Goal: Task Accomplishment & Management: Use online tool/utility

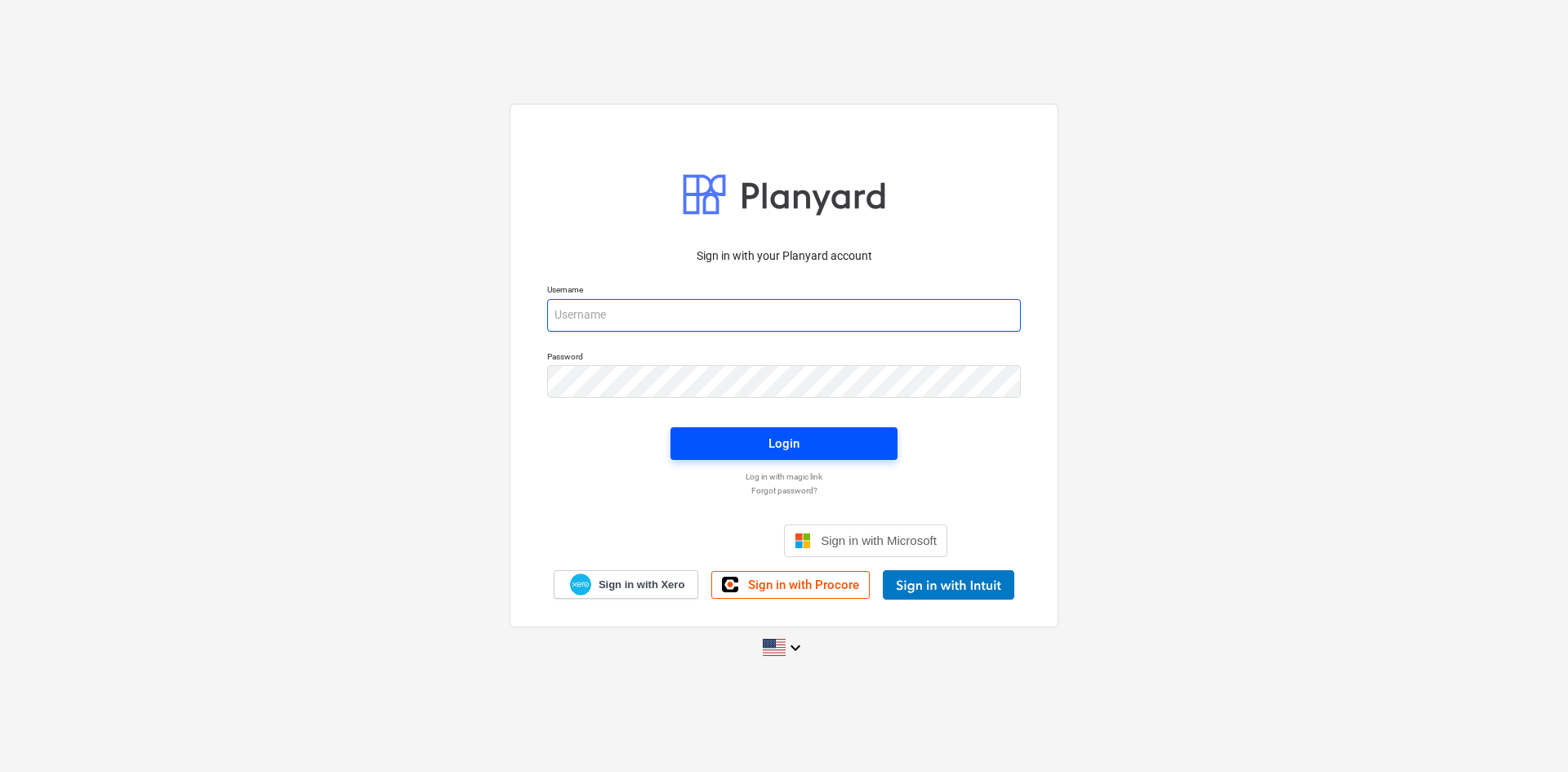
type input "[PERSON_NAME][EMAIL_ADDRESS][DOMAIN_NAME]"
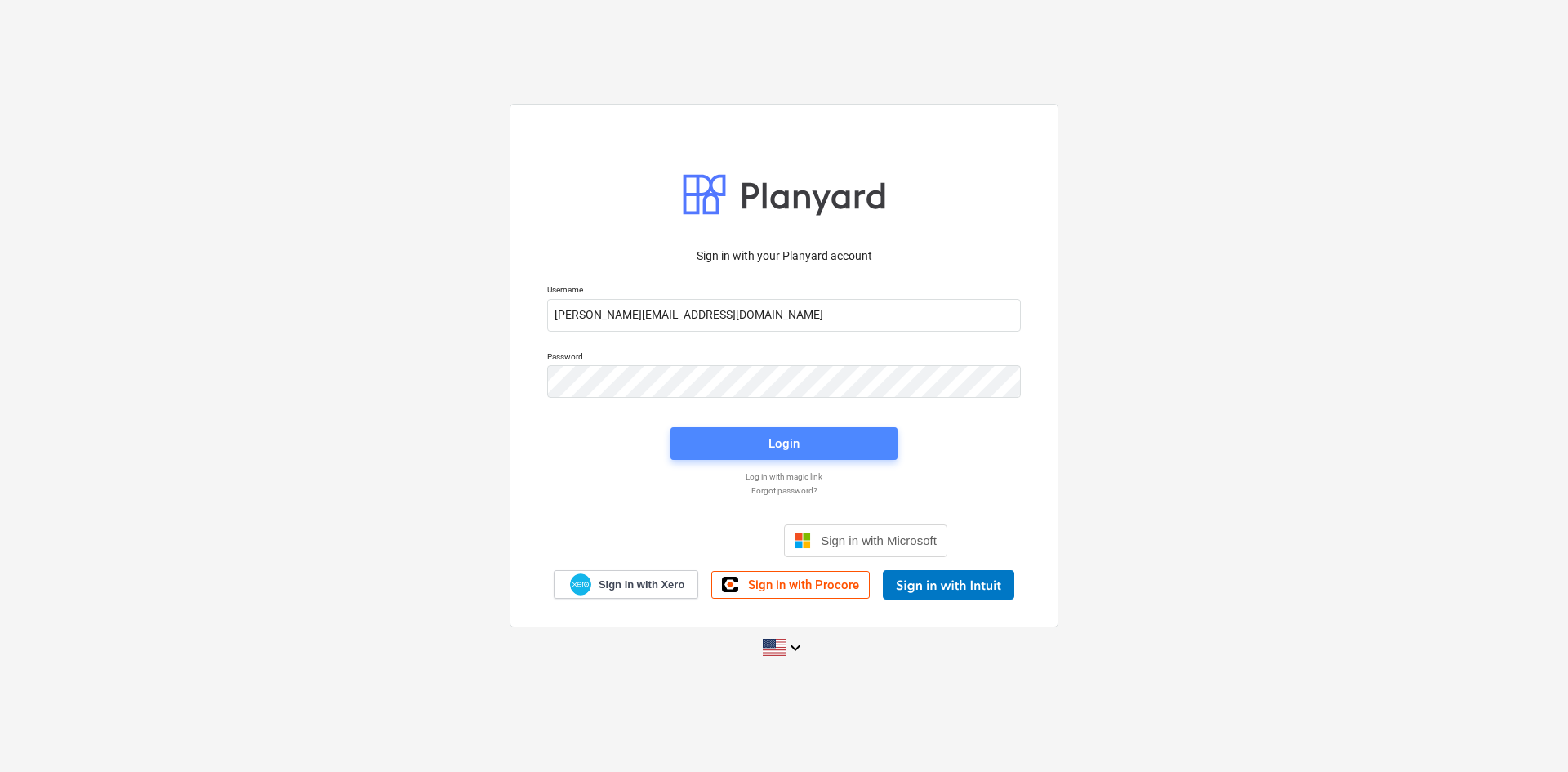
click at [774, 447] on div "Login" at bounding box center [784, 444] width 31 height 21
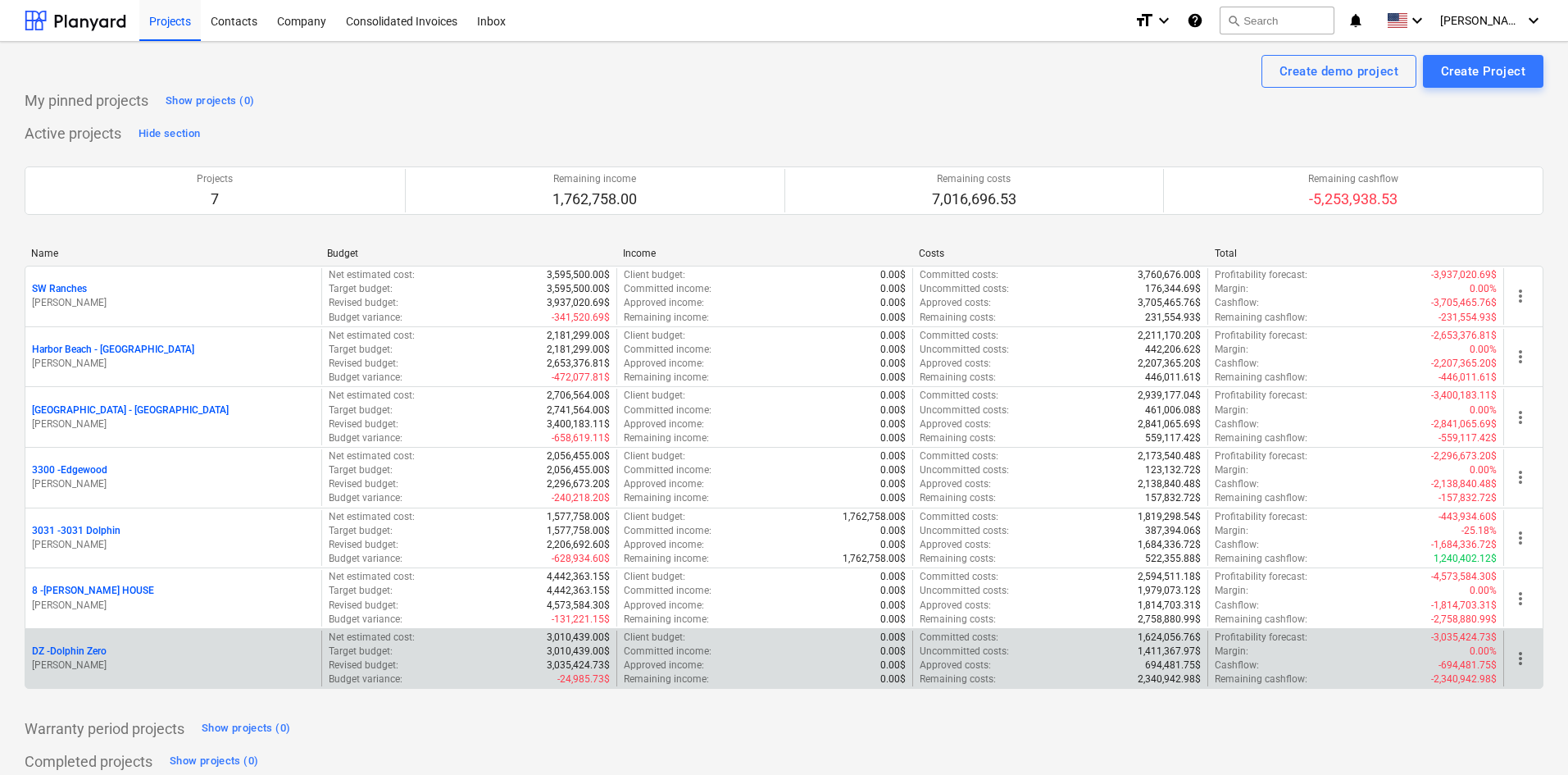
click at [95, 647] on p "DZ - Dolphin Zero" at bounding box center [69, 652] width 74 height 14
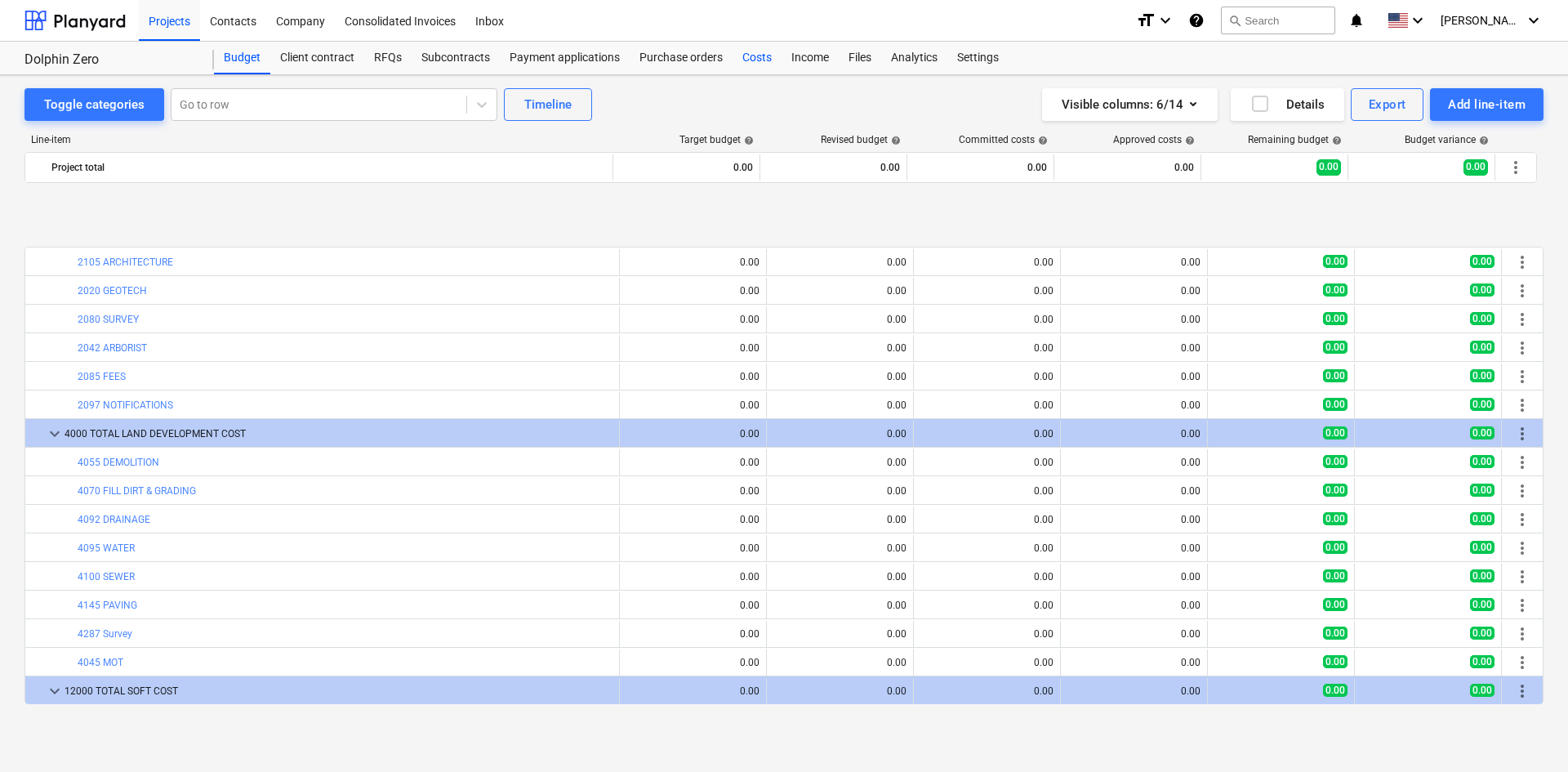
click at [763, 57] on div "Costs" at bounding box center [757, 58] width 49 height 32
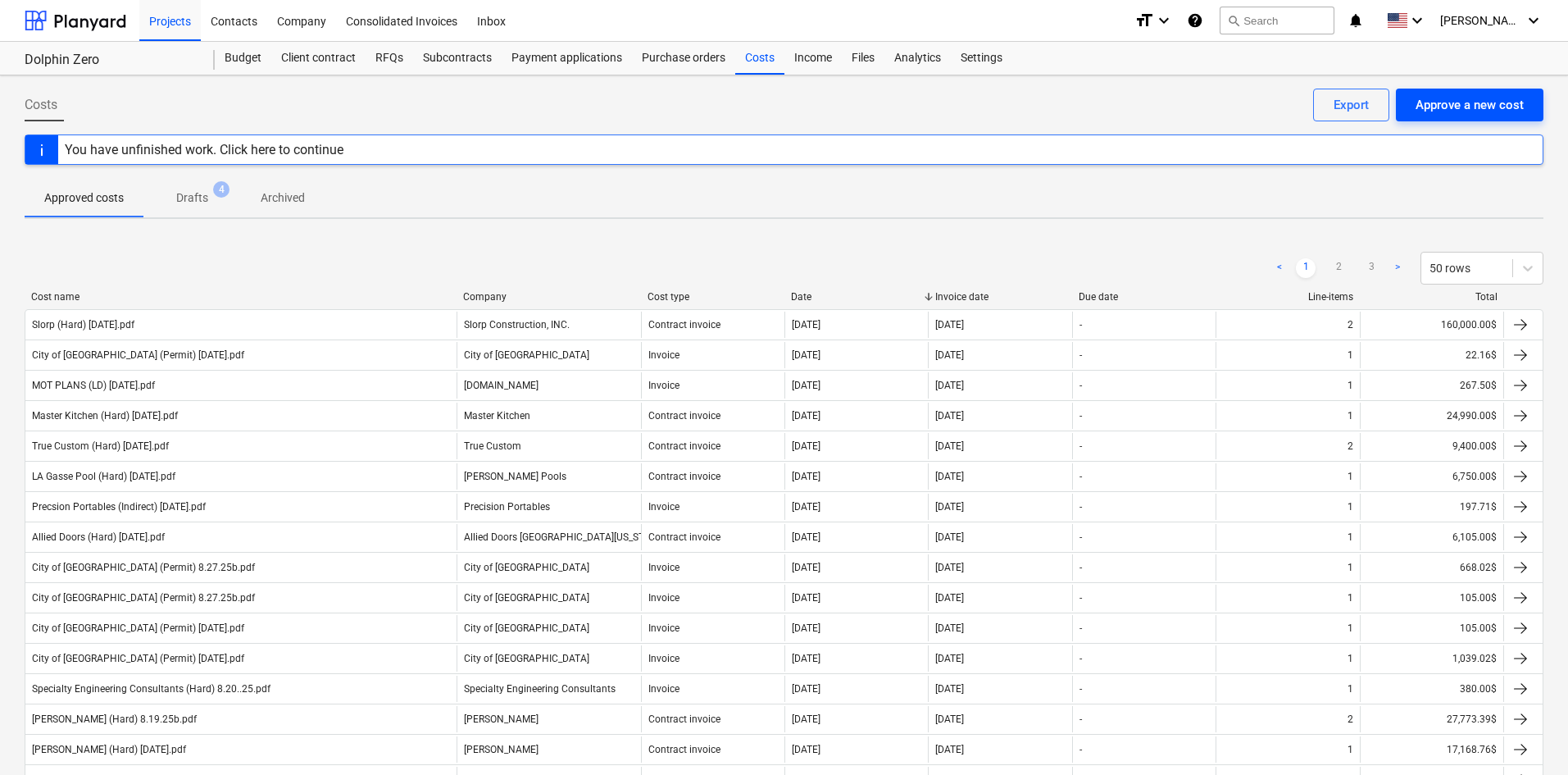
click at [1476, 112] on div "Approve a new cost" at bounding box center [1469, 105] width 108 height 21
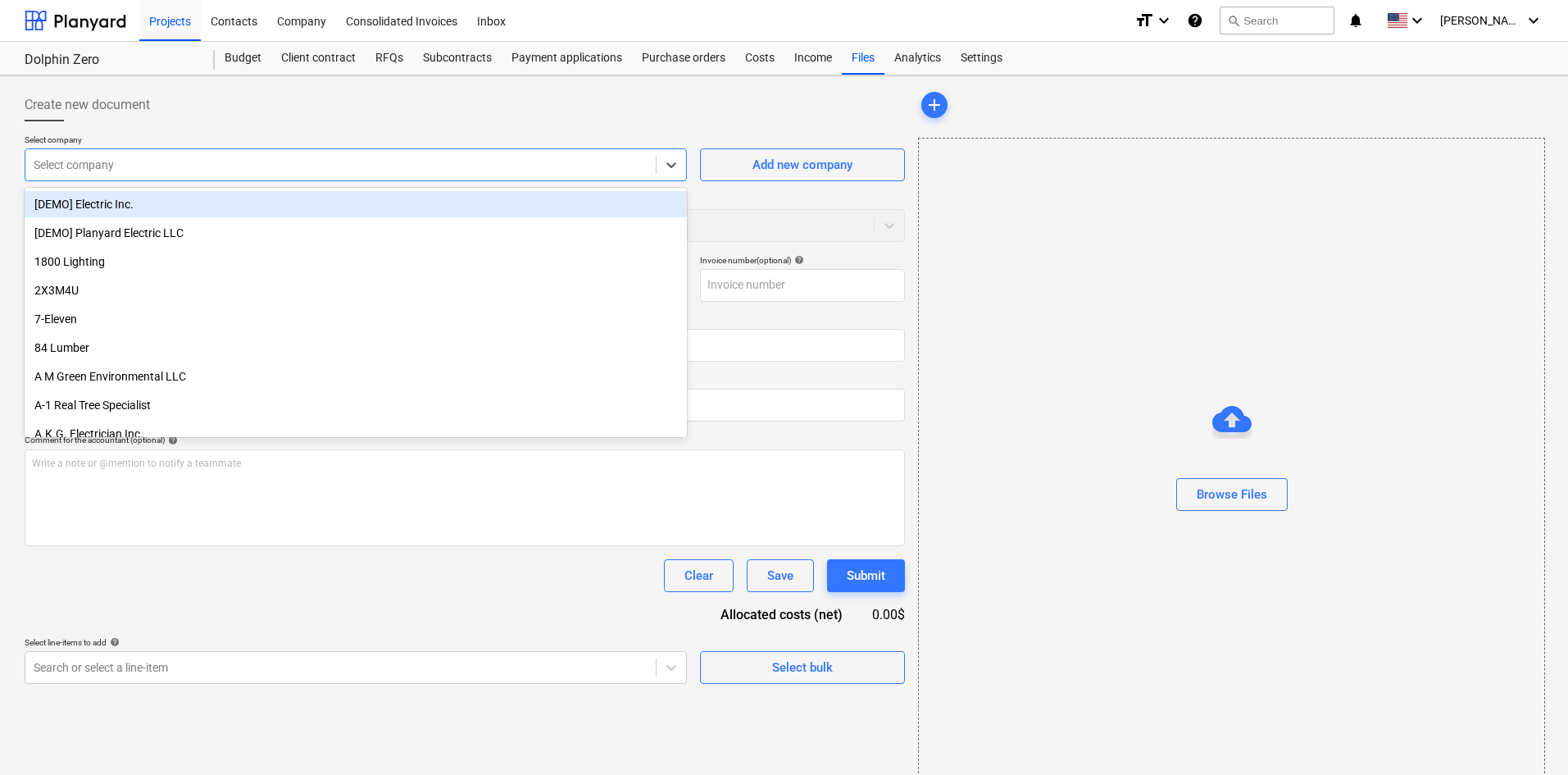
click at [254, 173] on div at bounding box center [340, 164] width 614 height 17
type input "aer"
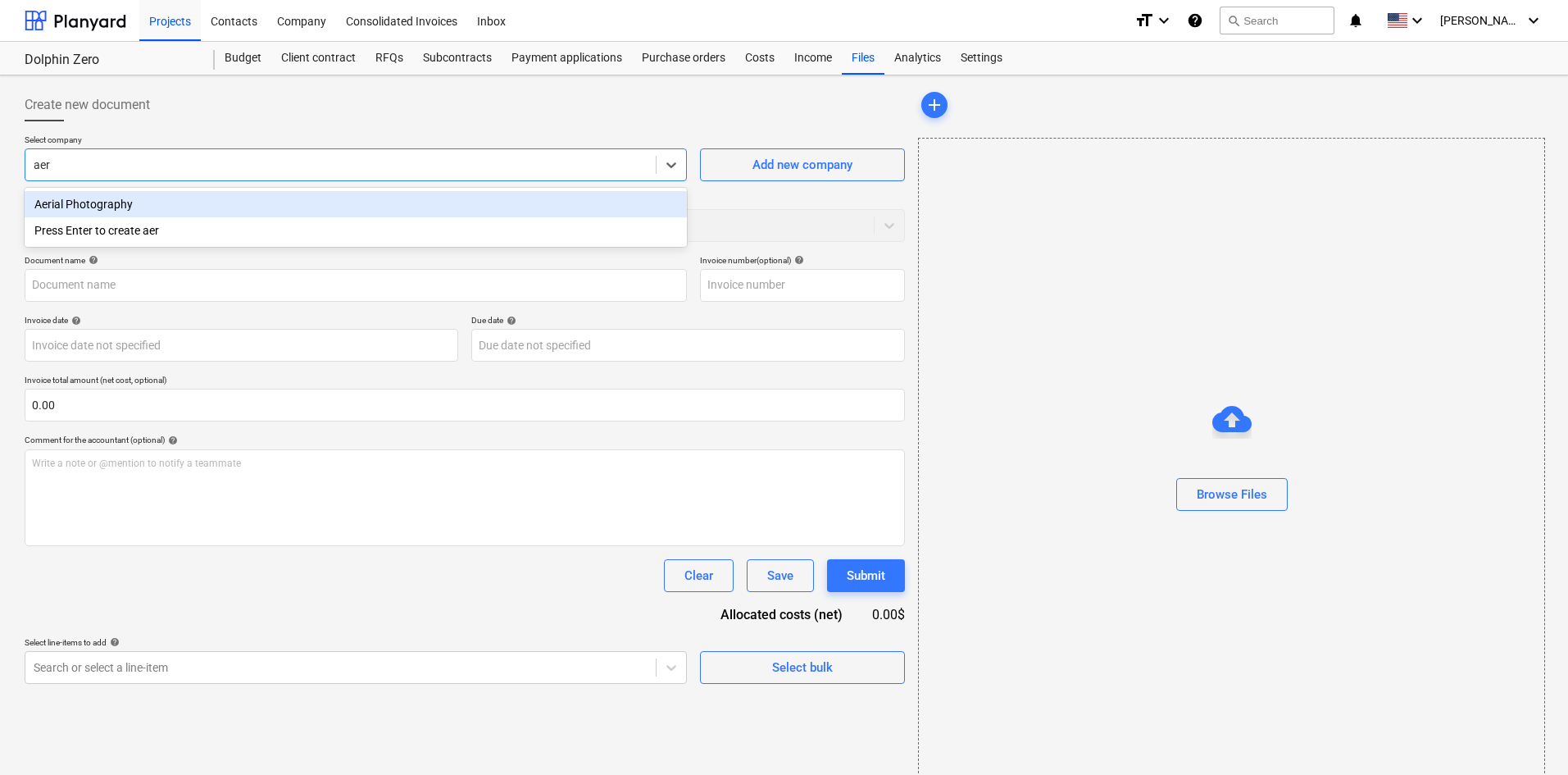
click at [238, 226] on div "Press Enter to create aer" at bounding box center [355, 230] width 662 height 26
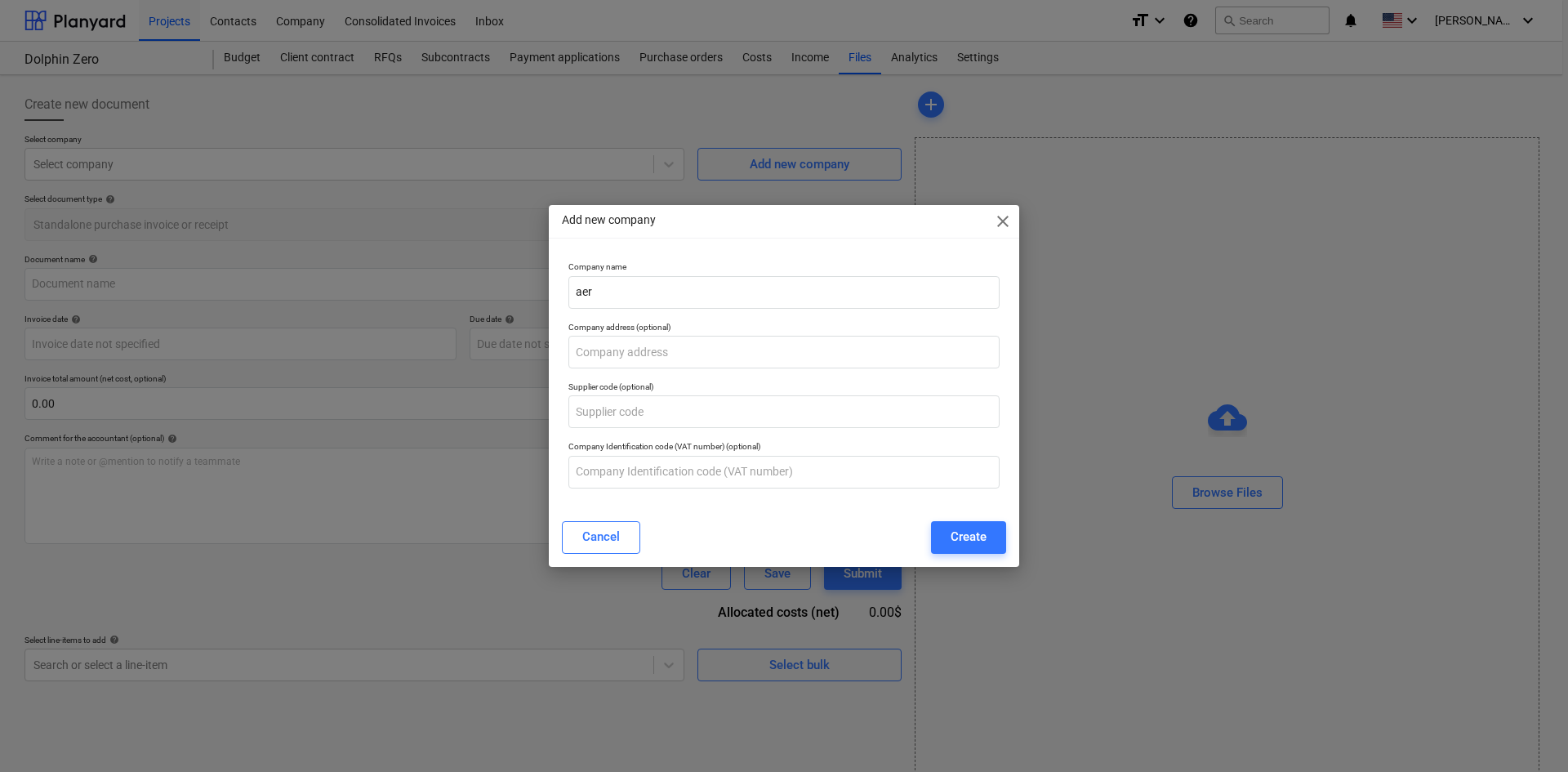
click at [237, 221] on div "Add new company close Company name aer Company address (optional) Supplier code…" at bounding box center [784, 386] width 1568 height 772
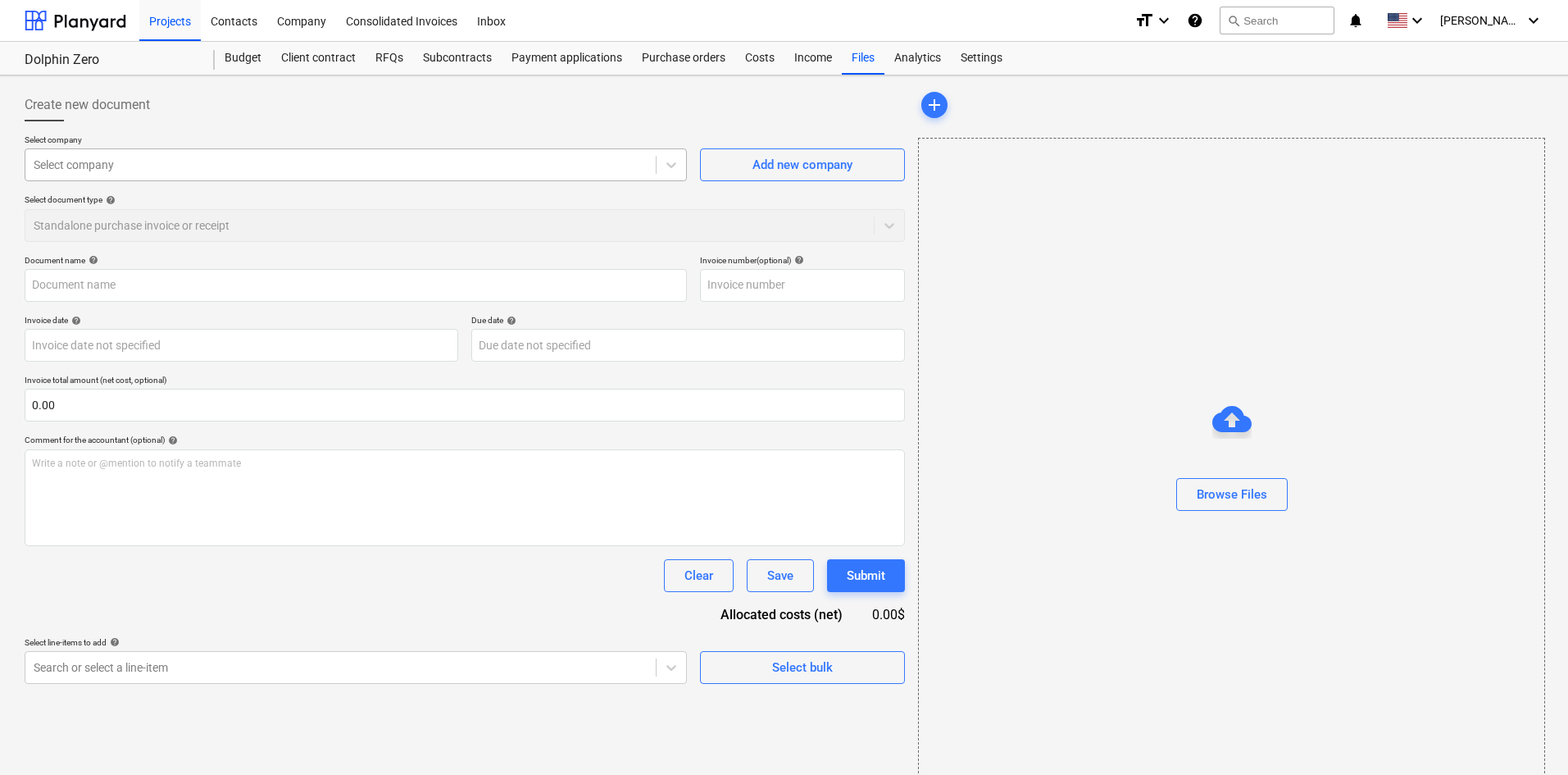
click at [299, 171] on div at bounding box center [340, 164] width 614 height 17
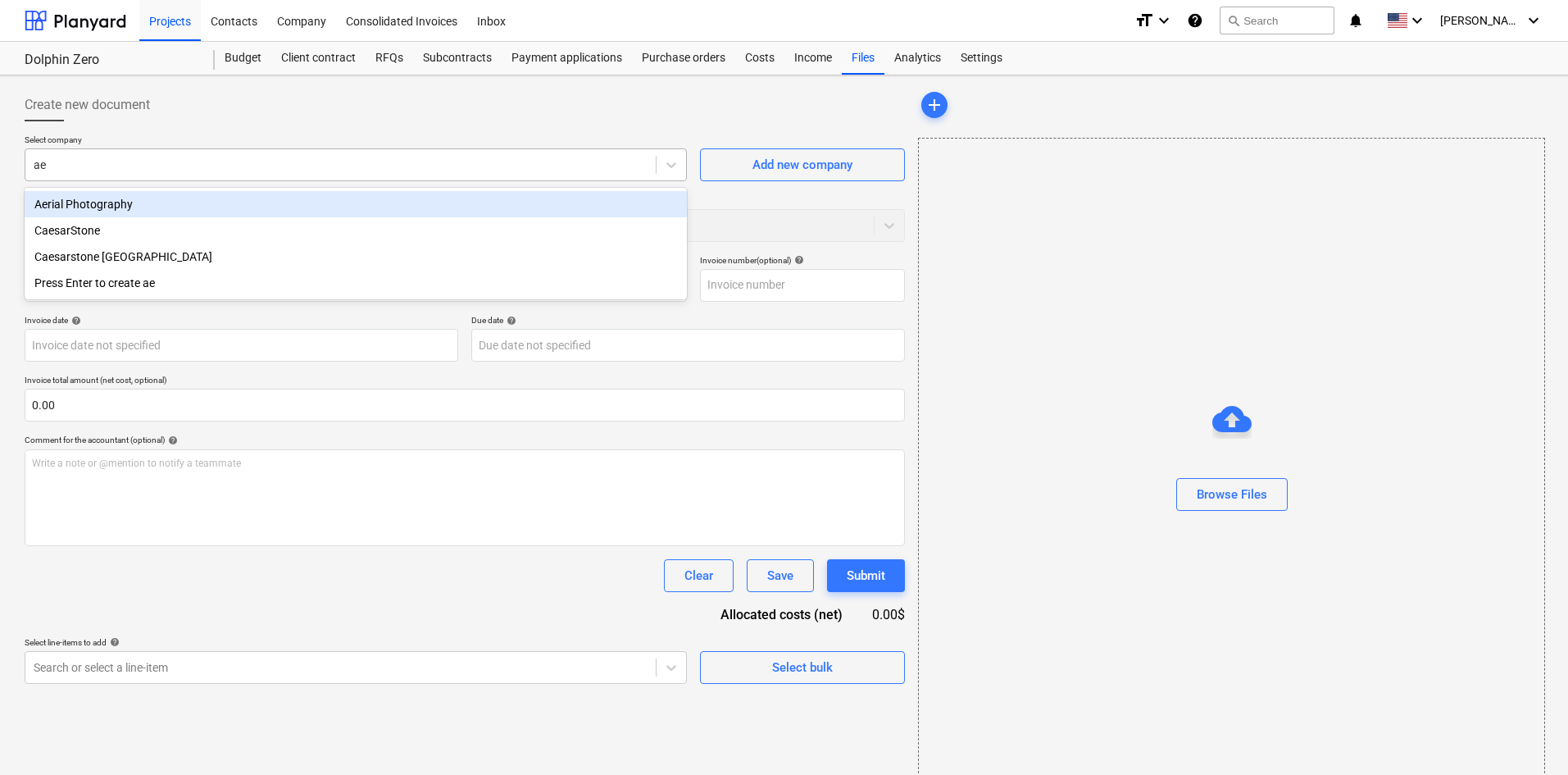
type input "aer"
click at [190, 196] on div "Aerial Photography" at bounding box center [355, 204] width 662 height 26
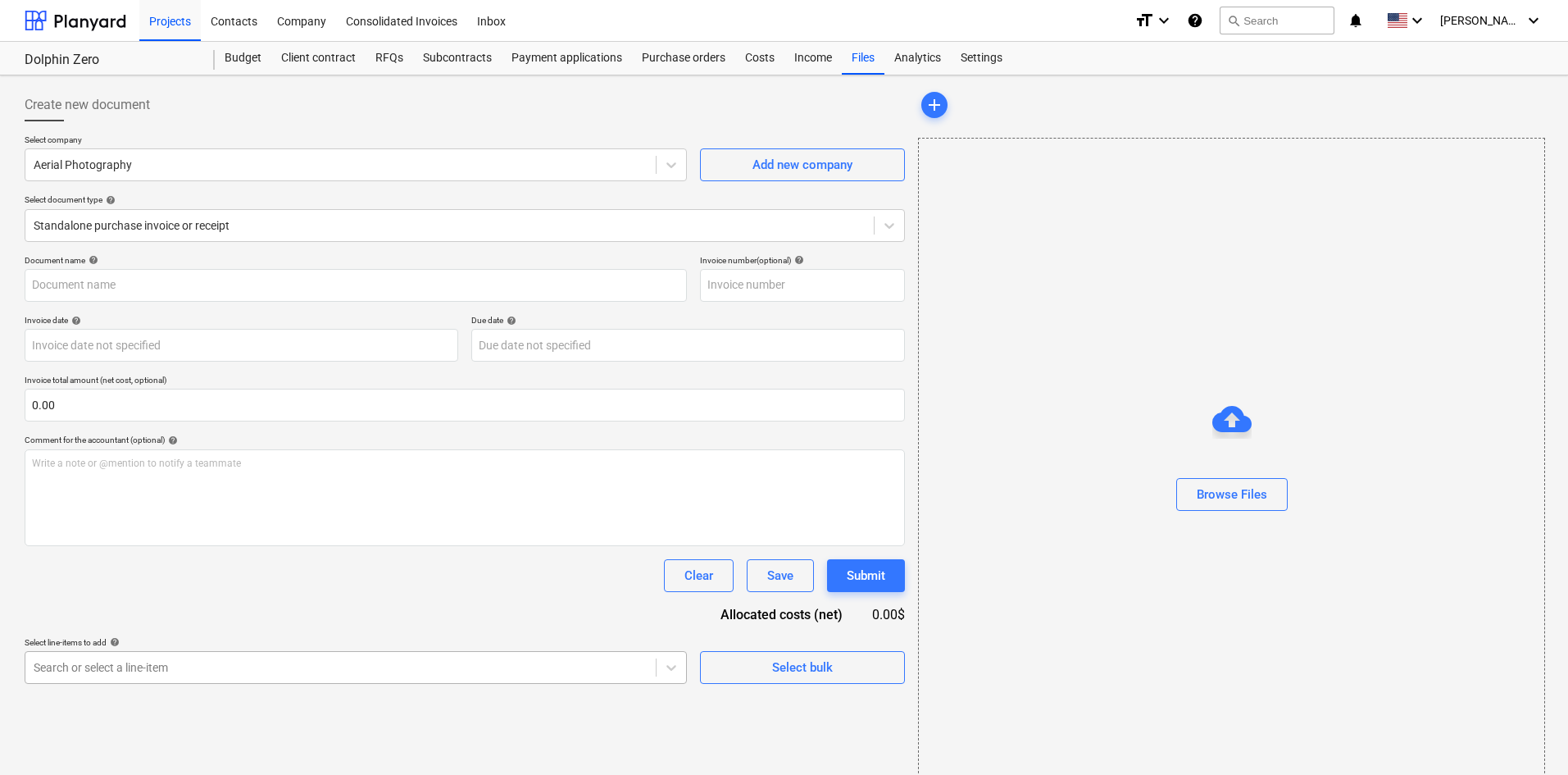
click at [352, 664] on body "Projects Contacts Company Consolidated Invoices Inbox format_size keyboard_arro…" at bounding box center [784, 388] width 1568 height 775
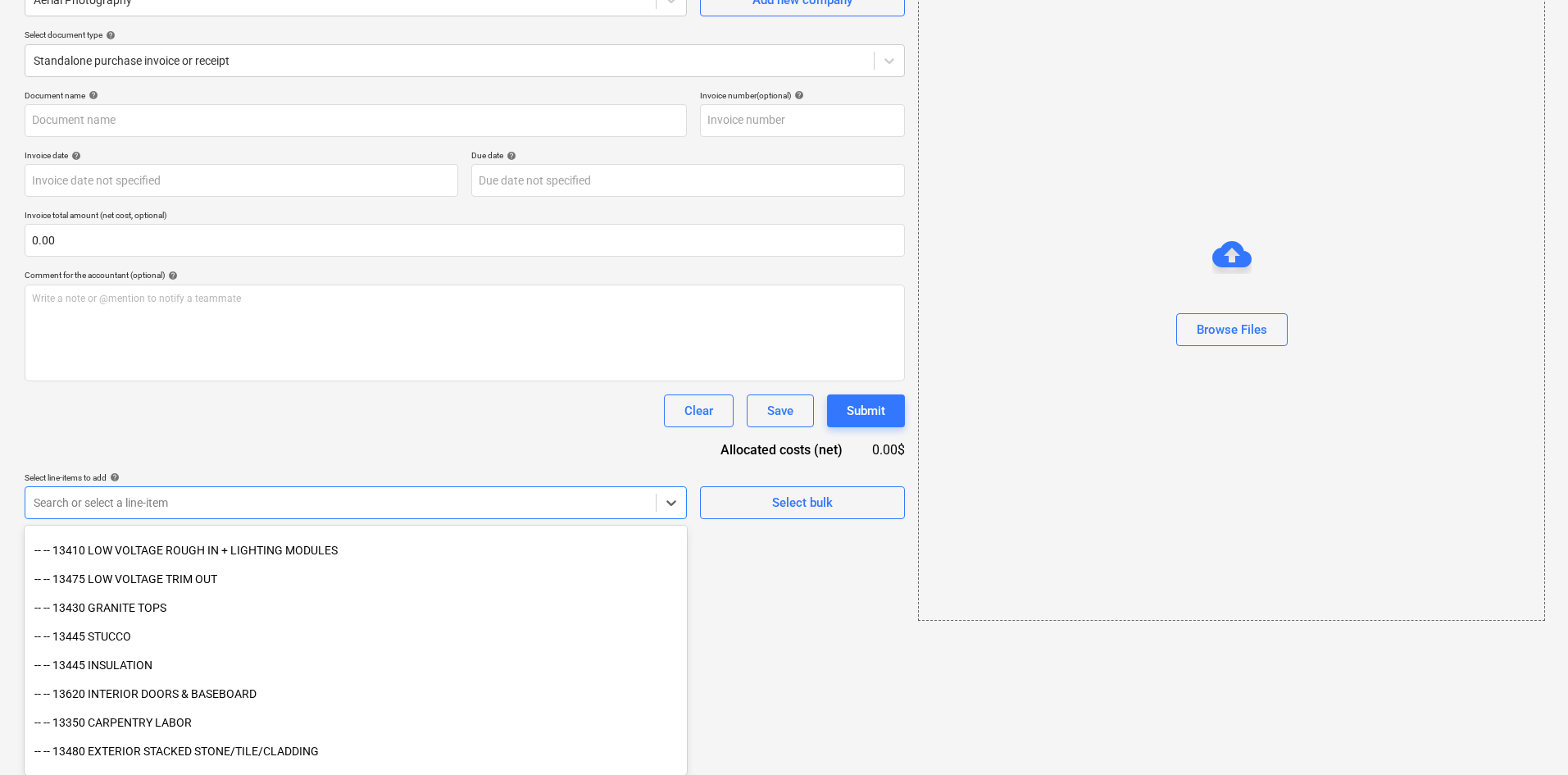
scroll to position [2308, 0]
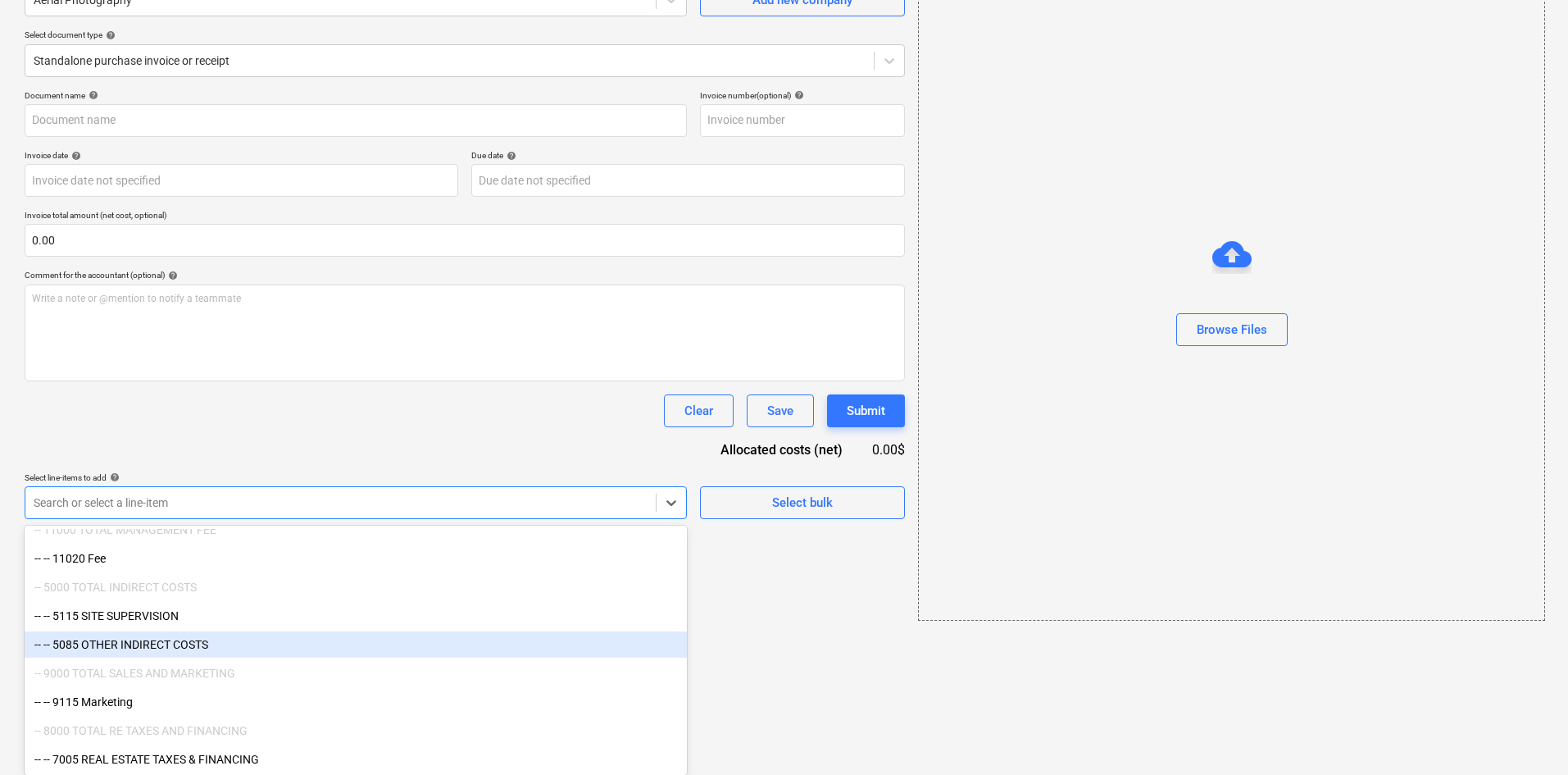
click at [232, 644] on div "-- -- 5085 OTHER INDIRECT COSTS" at bounding box center [355, 645] width 662 height 26
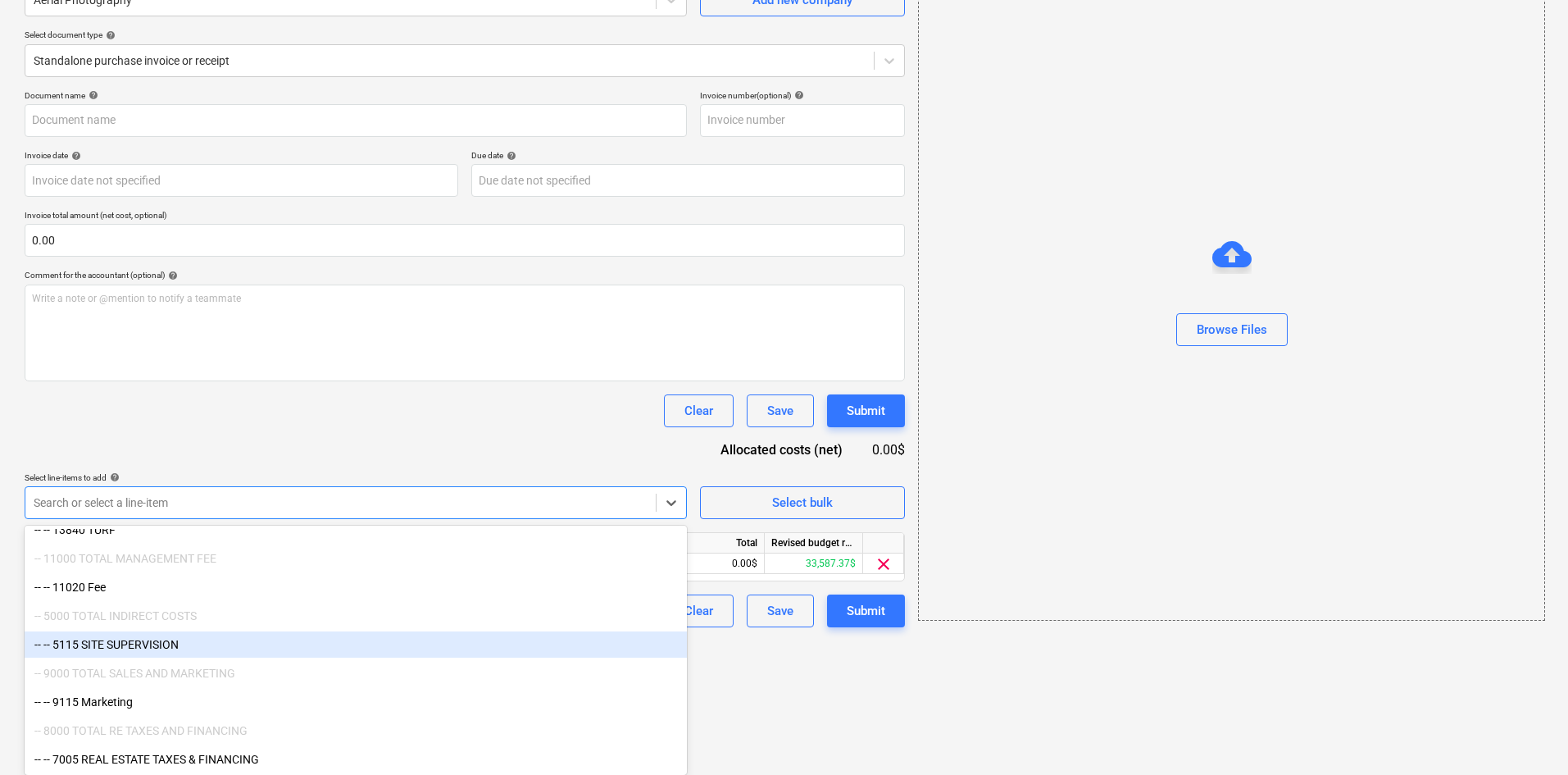
scroll to position [31, 0]
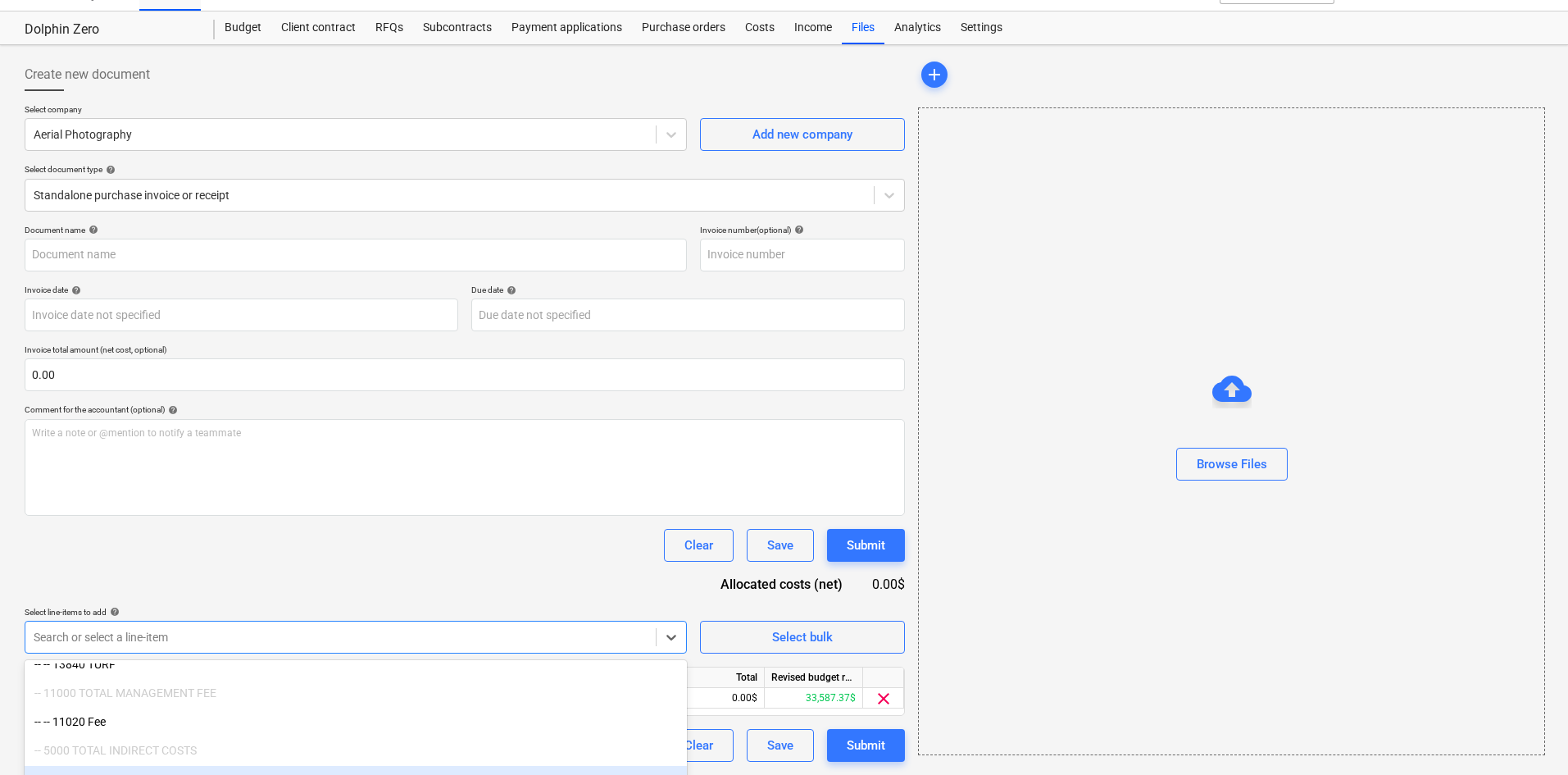
click at [407, 431] on div "Document name help Invoice number (optional) help Invoice date help Press the d…" at bounding box center [464, 493] width 880 height 537
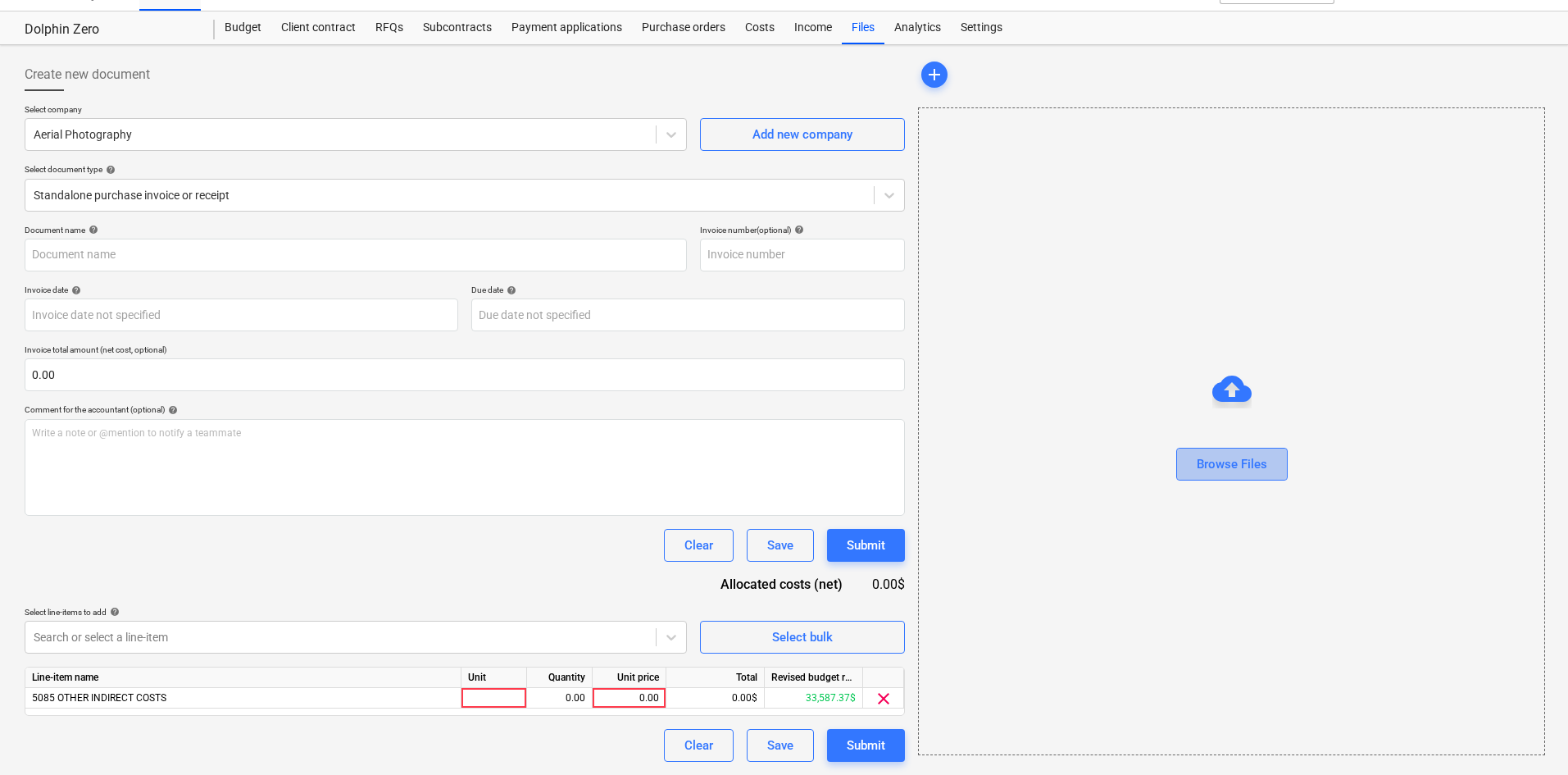
click at [1211, 457] on div "Browse Files" at bounding box center [1231, 464] width 71 height 21
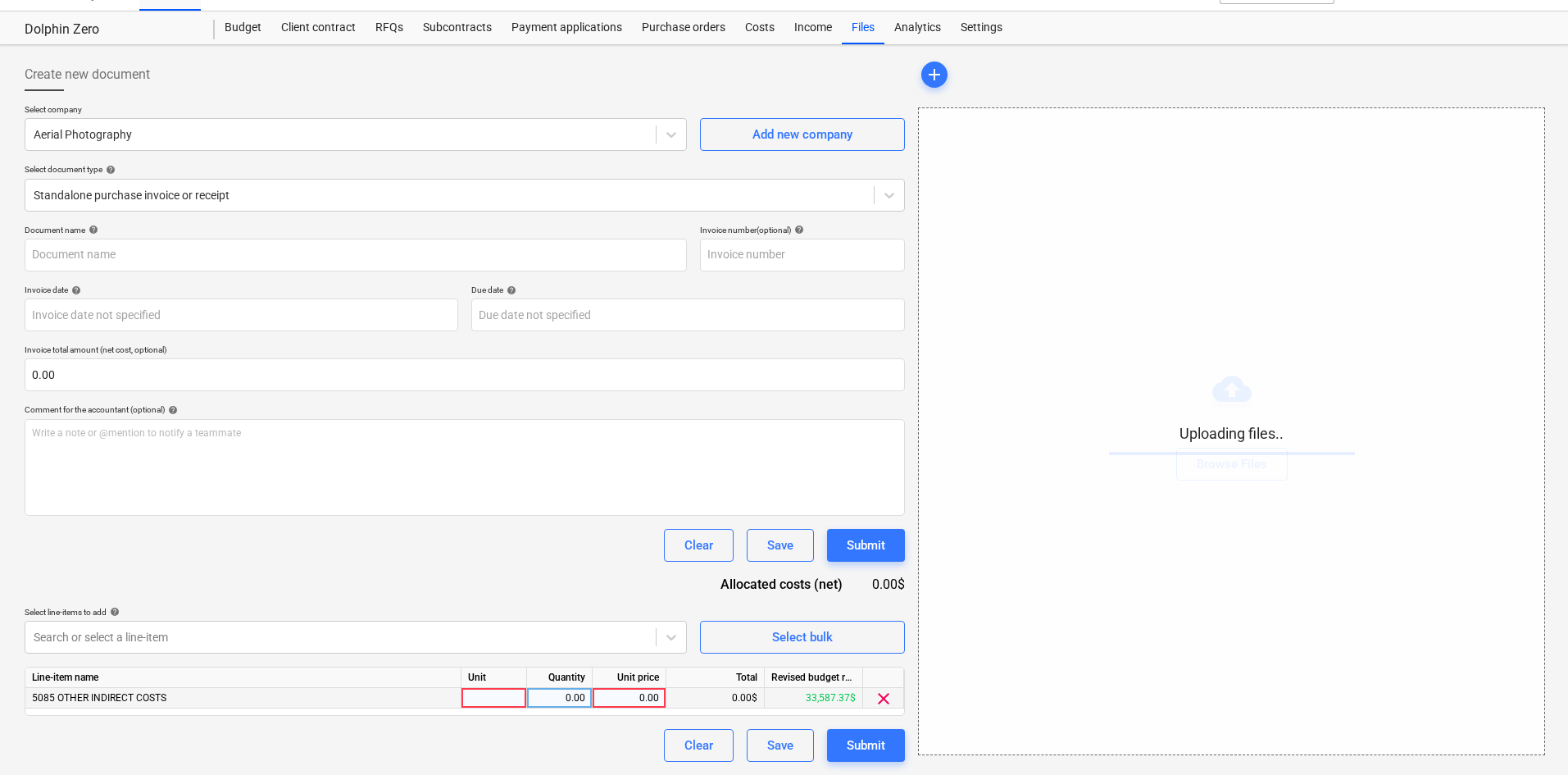
click at [491, 691] on div at bounding box center [494, 697] width 66 height 20
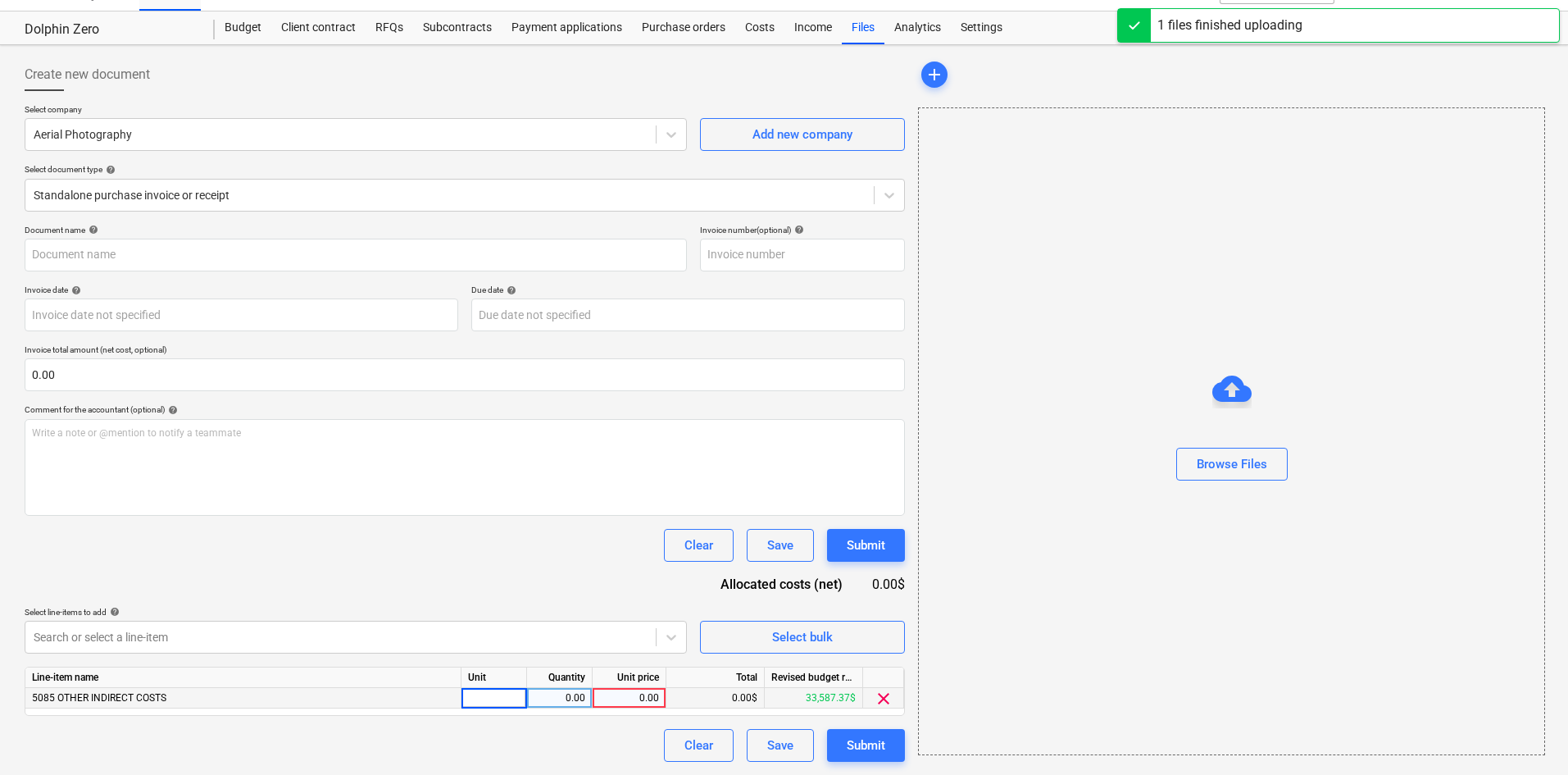
type input "Aerial Photography (Indirect) [DATE].pdf"
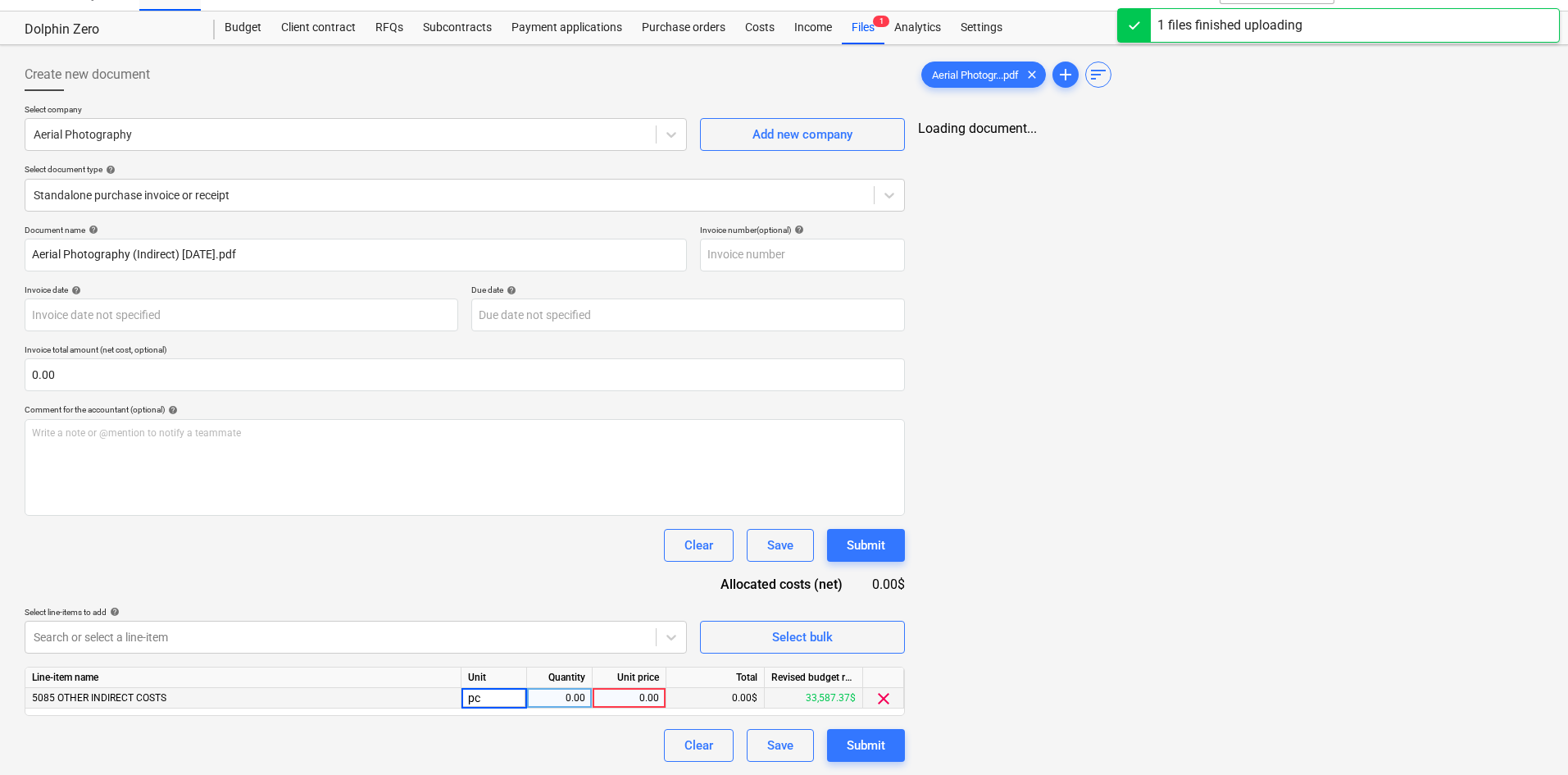
type input "pcs"
click at [547, 703] on div "0.00" at bounding box center [559, 697] width 52 height 20
click at [642, 701] on div "0.00" at bounding box center [629, 697] width 59 height 20
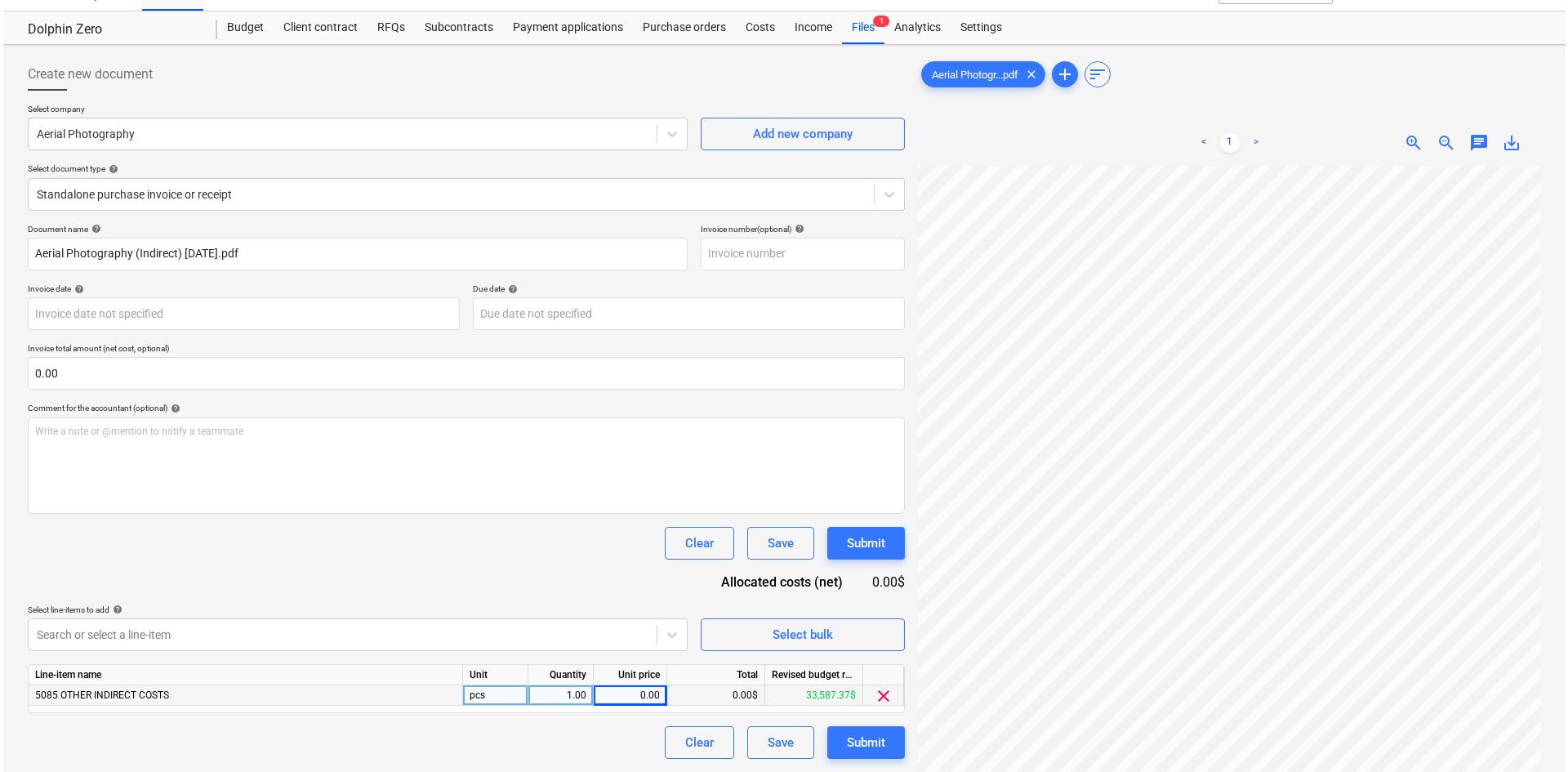
scroll to position [256, 135]
type input "99.95"
click at [553, 556] on div "Clear Save Submit" at bounding box center [463, 542] width 877 height 32
click at [863, 738] on div "Submit" at bounding box center [863, 742] width 38 height 21
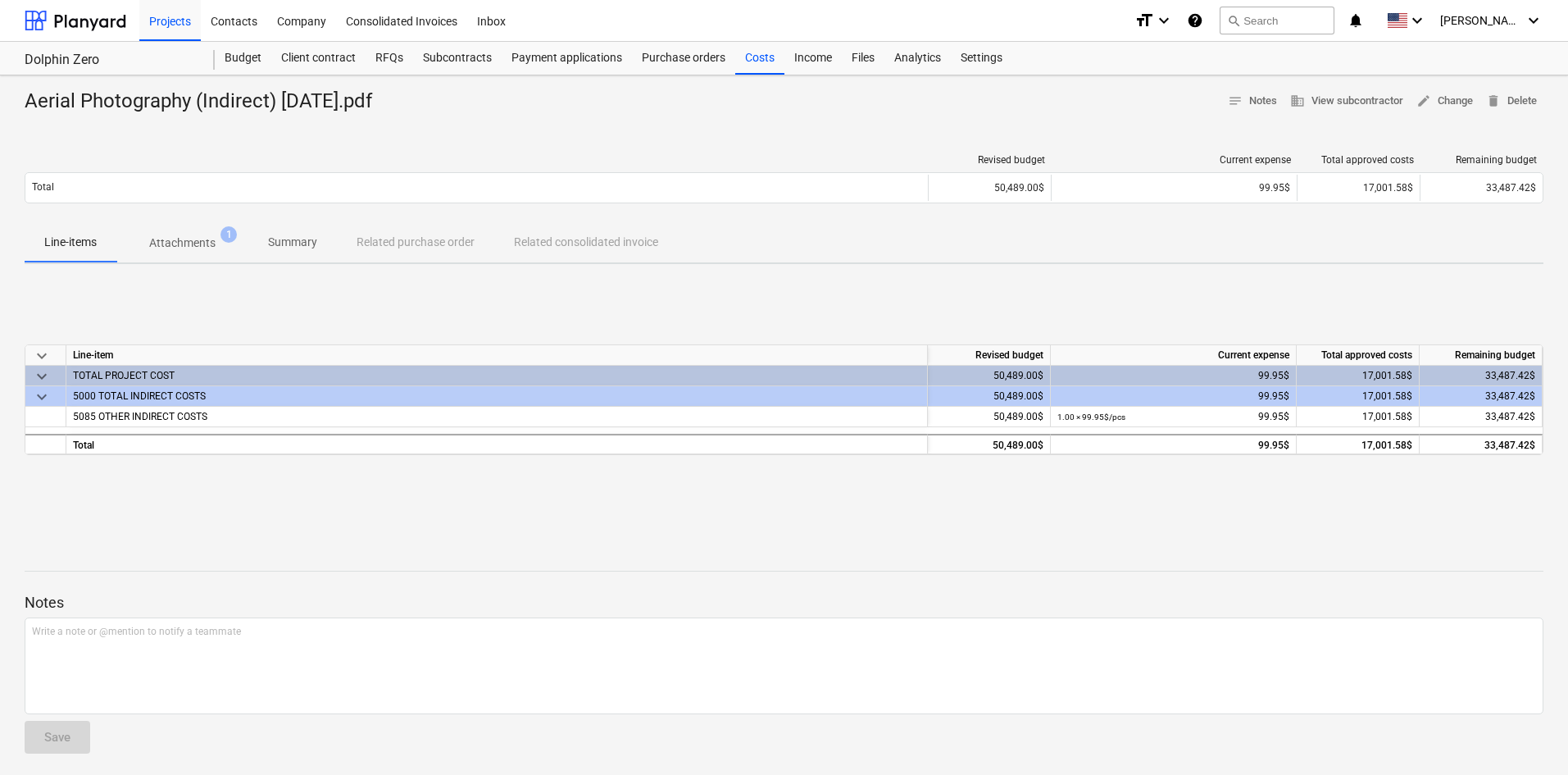
drag, startPoint x: 384, startPoint y: 110, endPoint x: 20, endPoint y: 100, distance: 364.1
click at [20, 100] on div "Aerial Photography (Indirect) [DATE].pdf notes Notes business View subcontracto…" at bounding box center [784, 427] width 1568 height 704
click at [163, 107] on div "Aerial Photography (Indirect) [DATE].pdf" at bounding box center [205, 101] width 360 height 26
click at [770, 59] on div "Costs" at bounding box center [760, 58] width 49 height 32
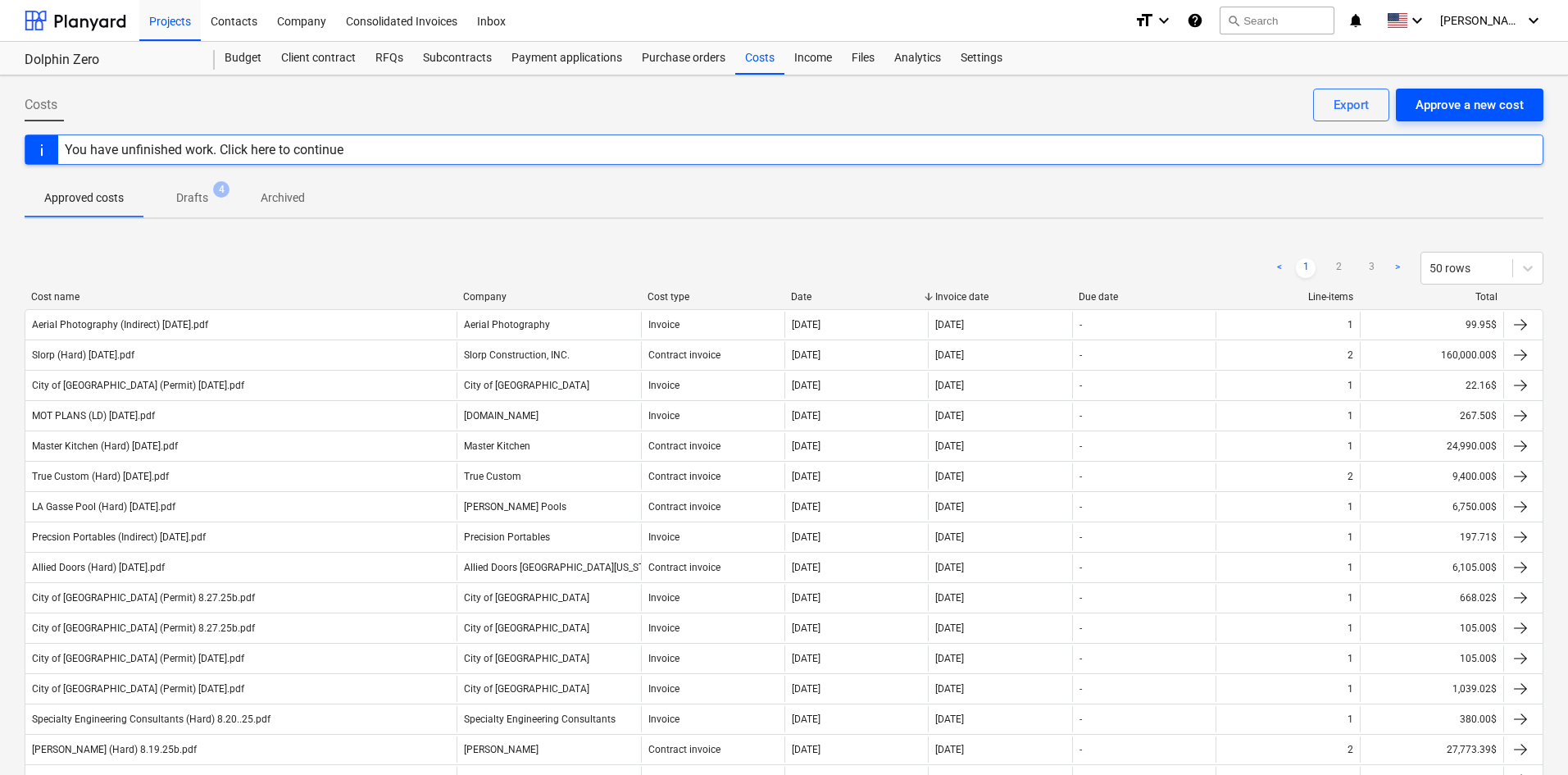
click at [1474, 109] on div "Approve a new cost" at bounding box center [1469, 105] width 108 height 21
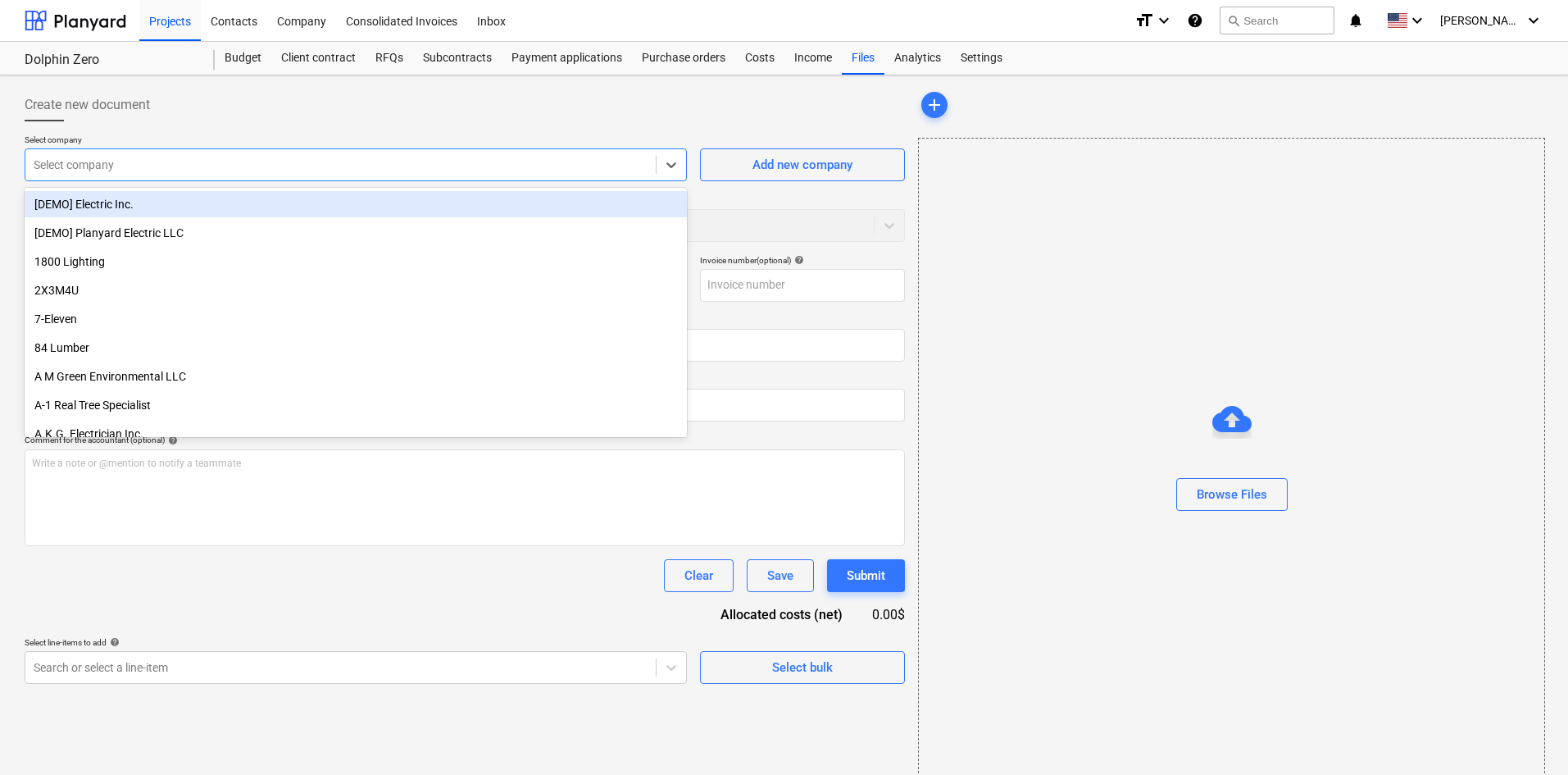
click at [307, 174] on div "Select company" at bounding box center [340, 164] width 631 height 23
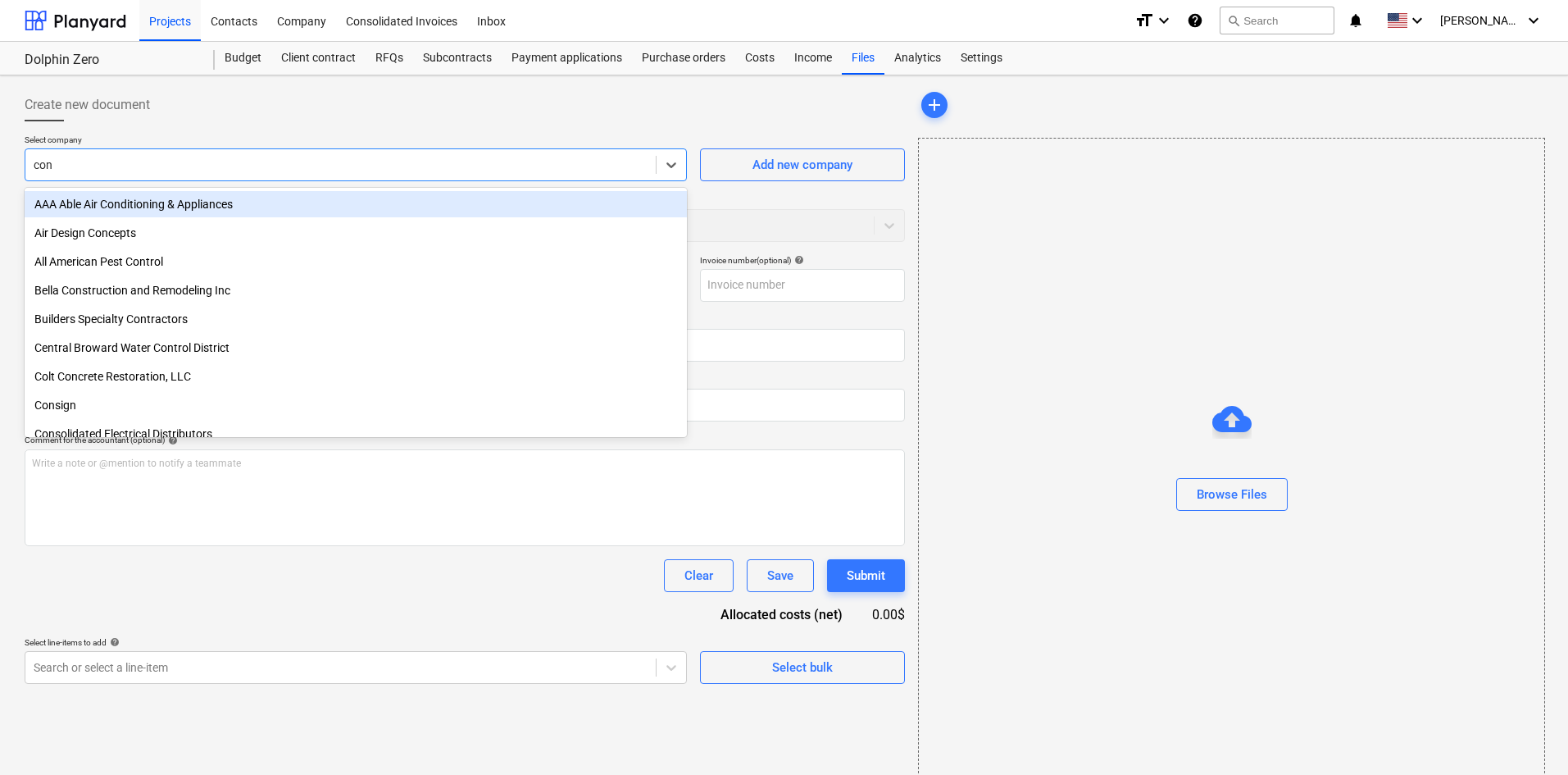
type input "cons"
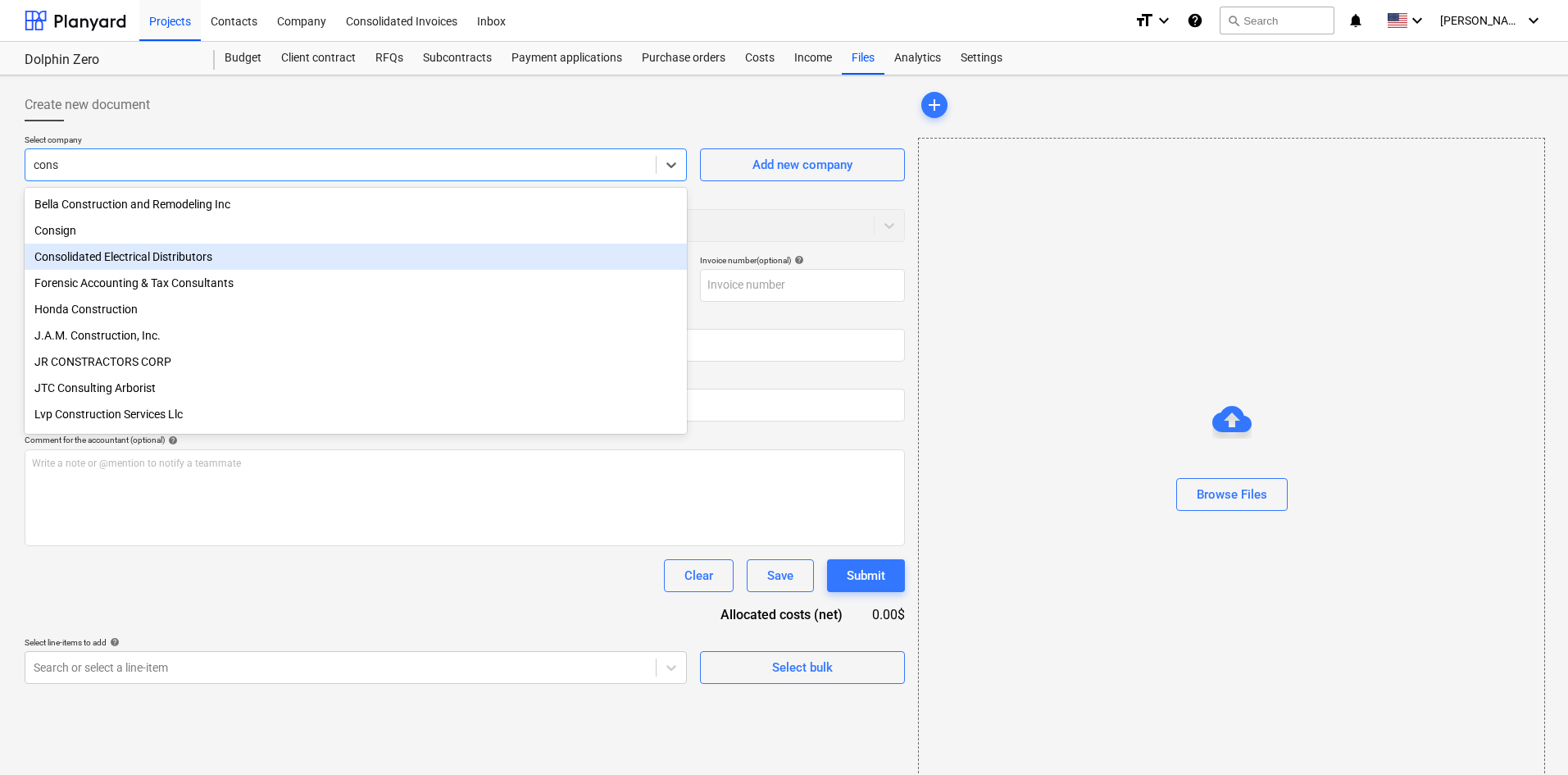
click at [71, 231] on div "Consign" at bounding box center [355, 230] width 662 height 26
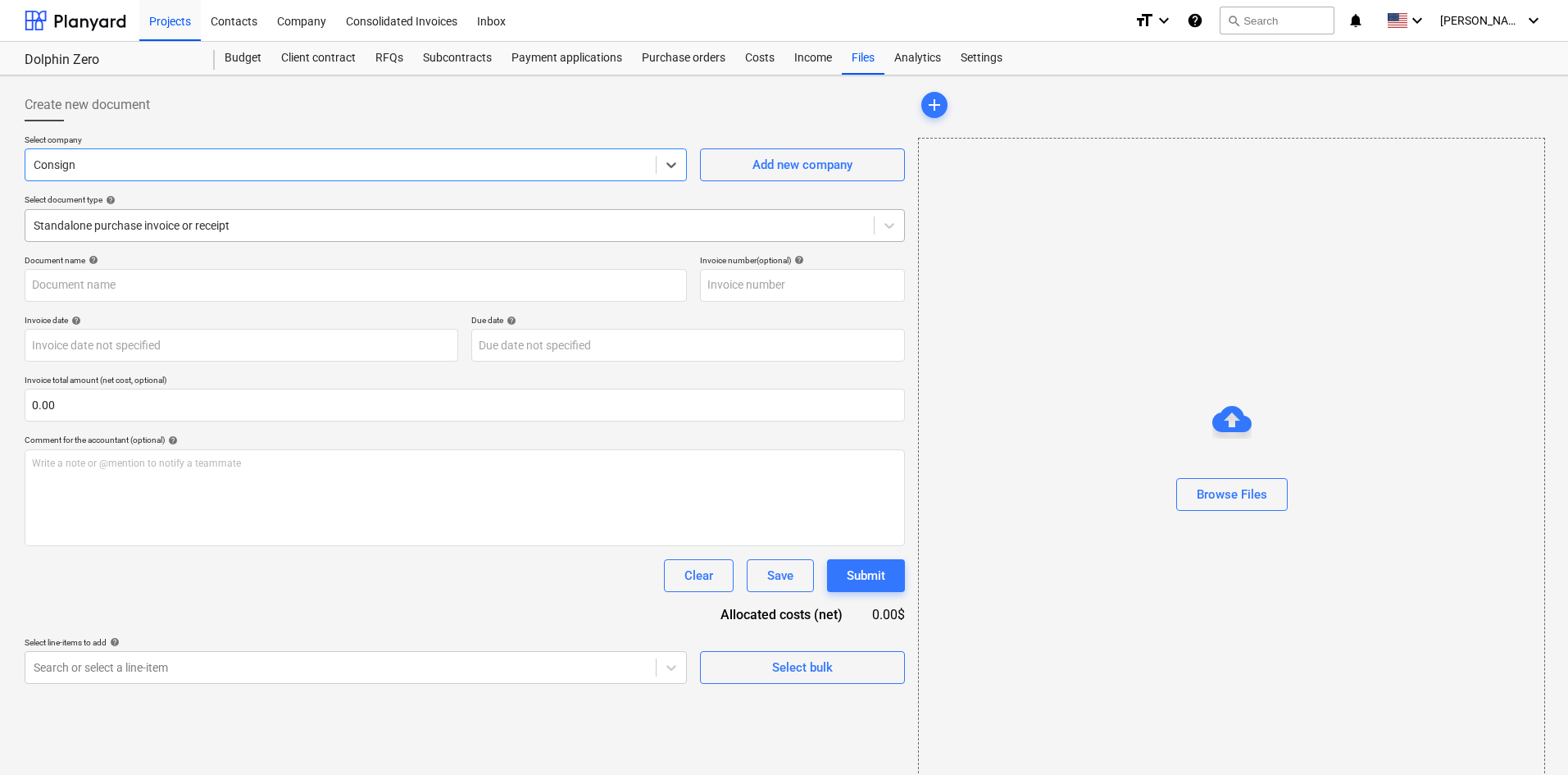
click at [592, 238] on div "Standalone purchase invoice or receipt" at bounding box center [464, 225] width 880 height 32
click at [1286, 494] on button "Browse Files" at bounding box center [1231, 493] width 111 height 32
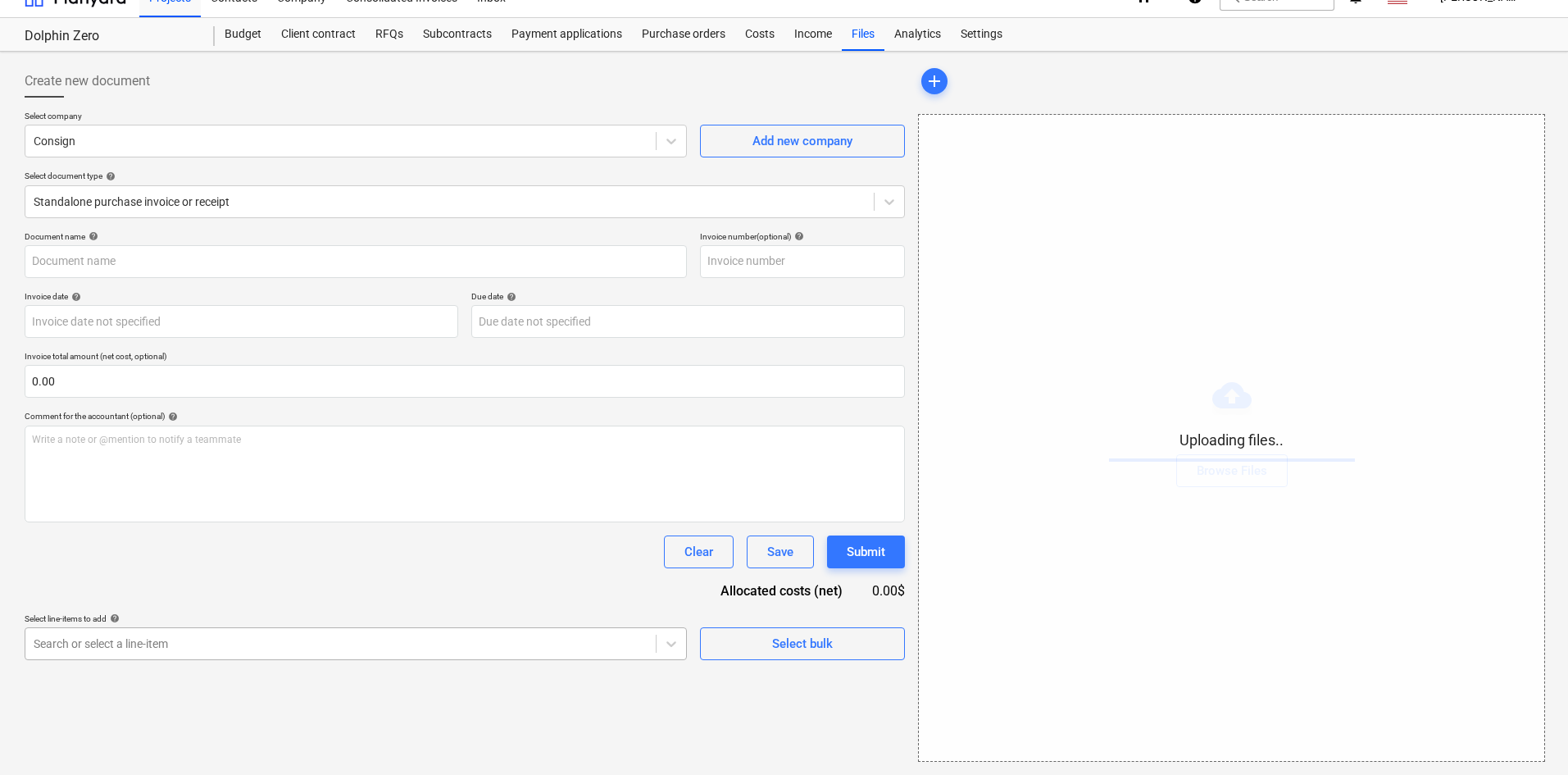
click at [407, 674] on body "Projects Contacts Company Consolidated Invoices Inbox format_size keyboard_arro…" at bounding box center [784, 364] width 1568 height 775
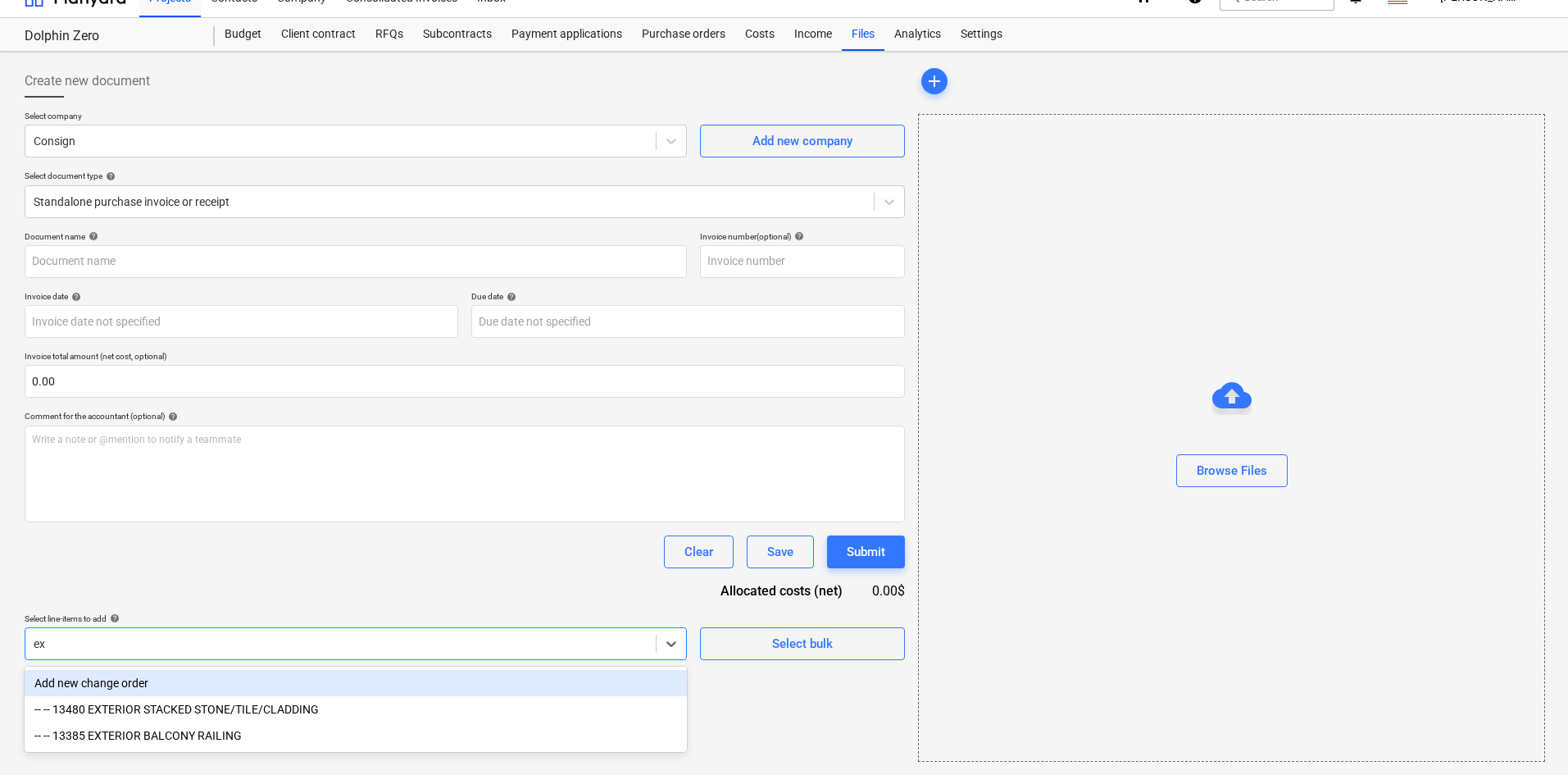
scroll to position [24, 0]
type input "exter"
type input "Consign (Hard) [DATE].pdf"
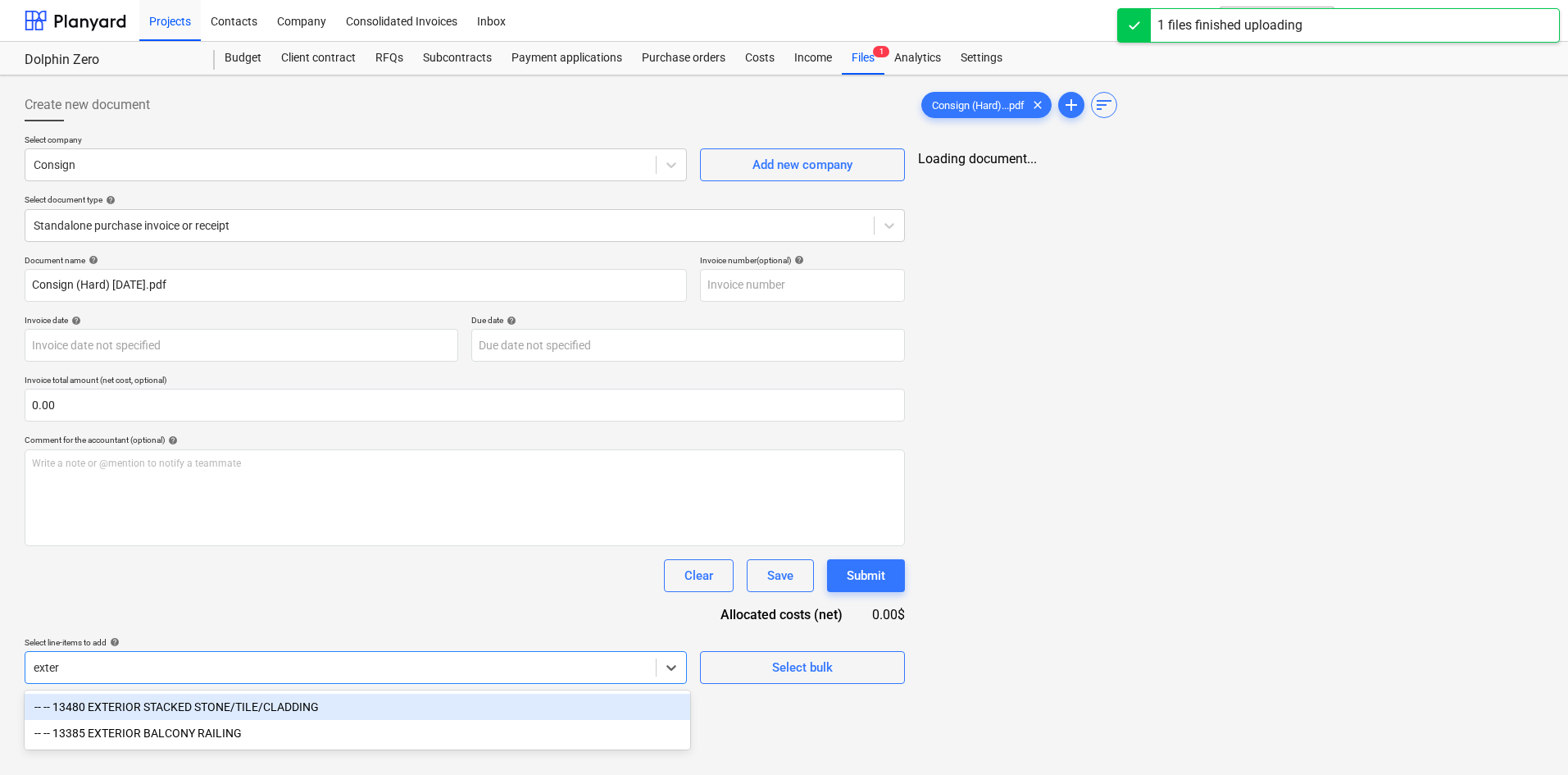
scroll to position [0, 0]
click at [358, 708] on div "-- -- 13480 EXTERIOR STACKED STONE/TILE/CLADDING" at bounding box center [355, 707] width 662 height 26
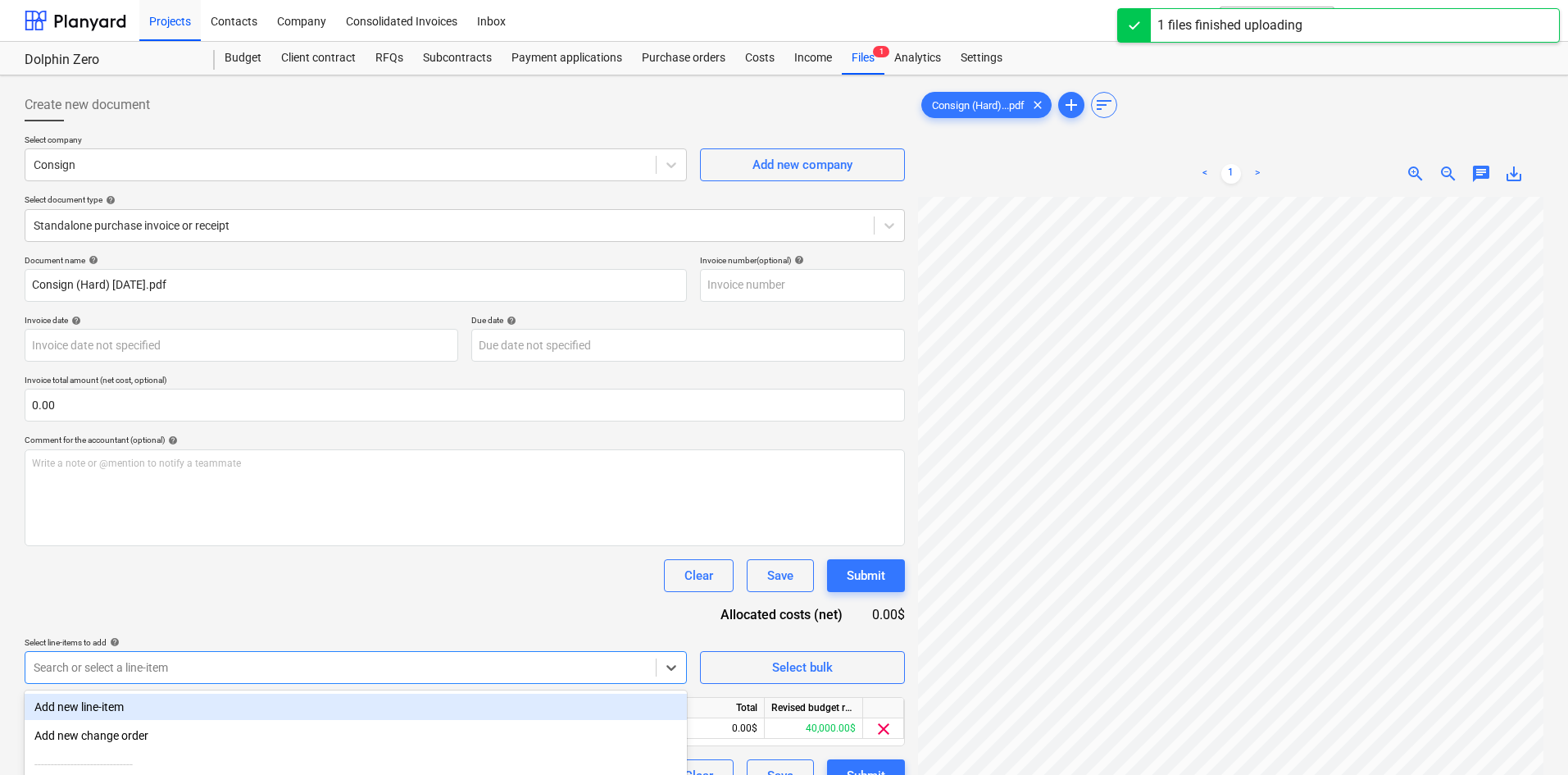
click at [406, 597] on div "Document name help Consign (Hard) [DATE].pdf Invoice number (optional) help Inv…" at bounding box center [464, 523] width 880 height 537
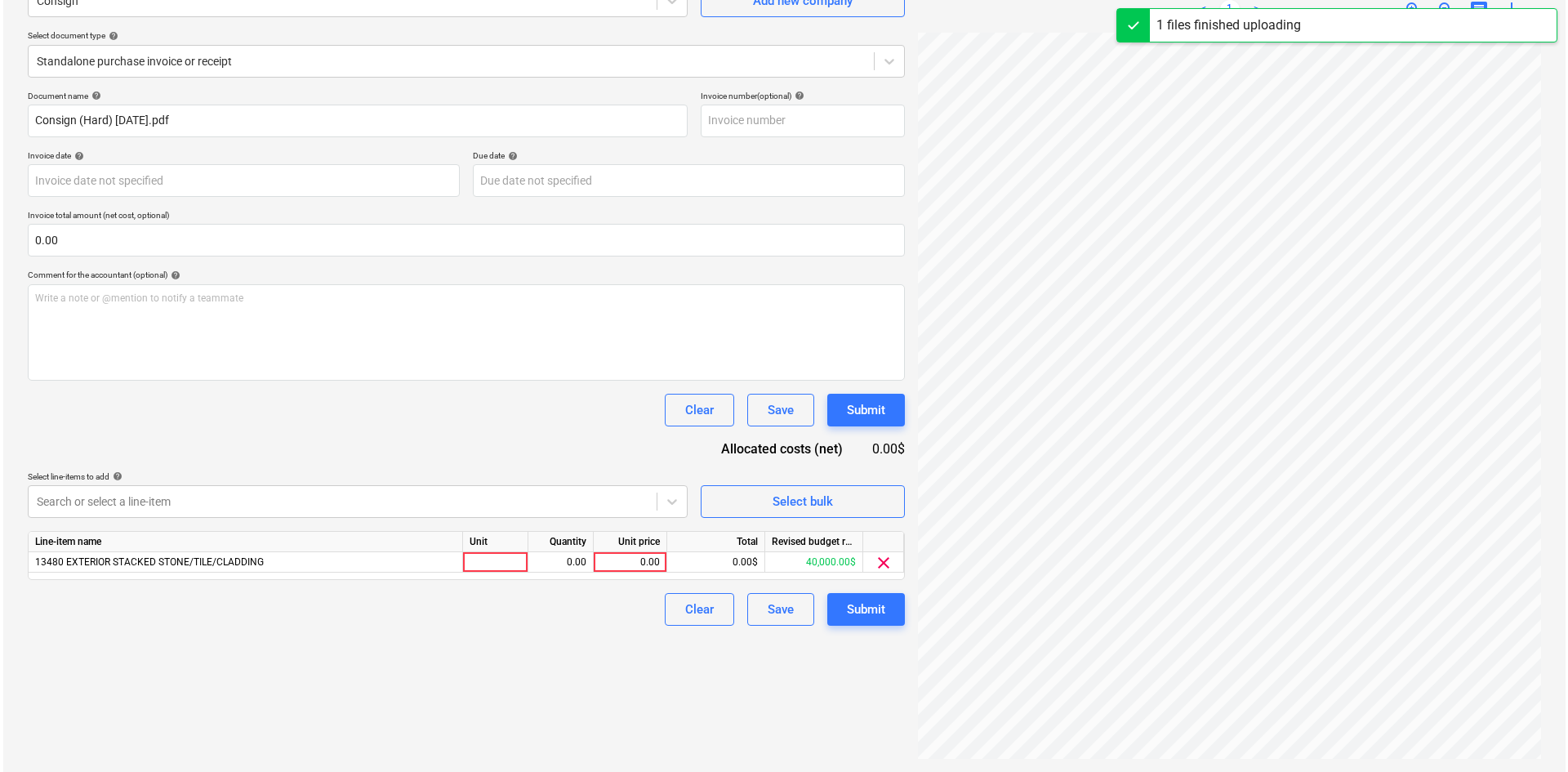
scroll to position [191, 136]
click at [605, 552] on div "0.00" at bounding box center [627, 561] width 59 height 20
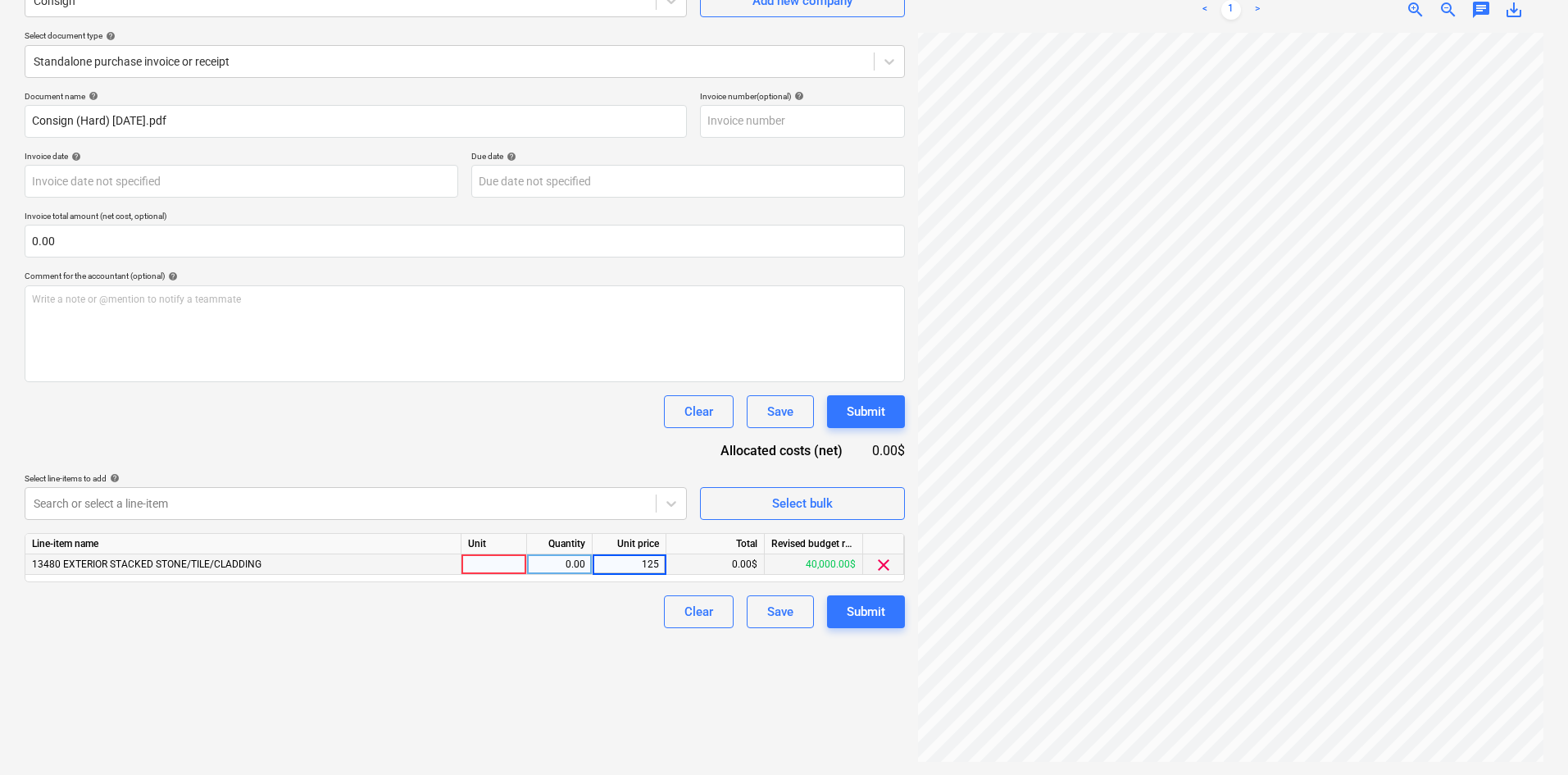
type input "1250"
click at [570, 637] on div "Create new document Select company Consign Add new company Select document type…" at bounding box center [464, 343] width 893 height 850
click at [854, 601] on div "Submit" at bounding box center [866, 611] width 38 height 21
